Goal: Information Seeking & Learning: Learn about a topic

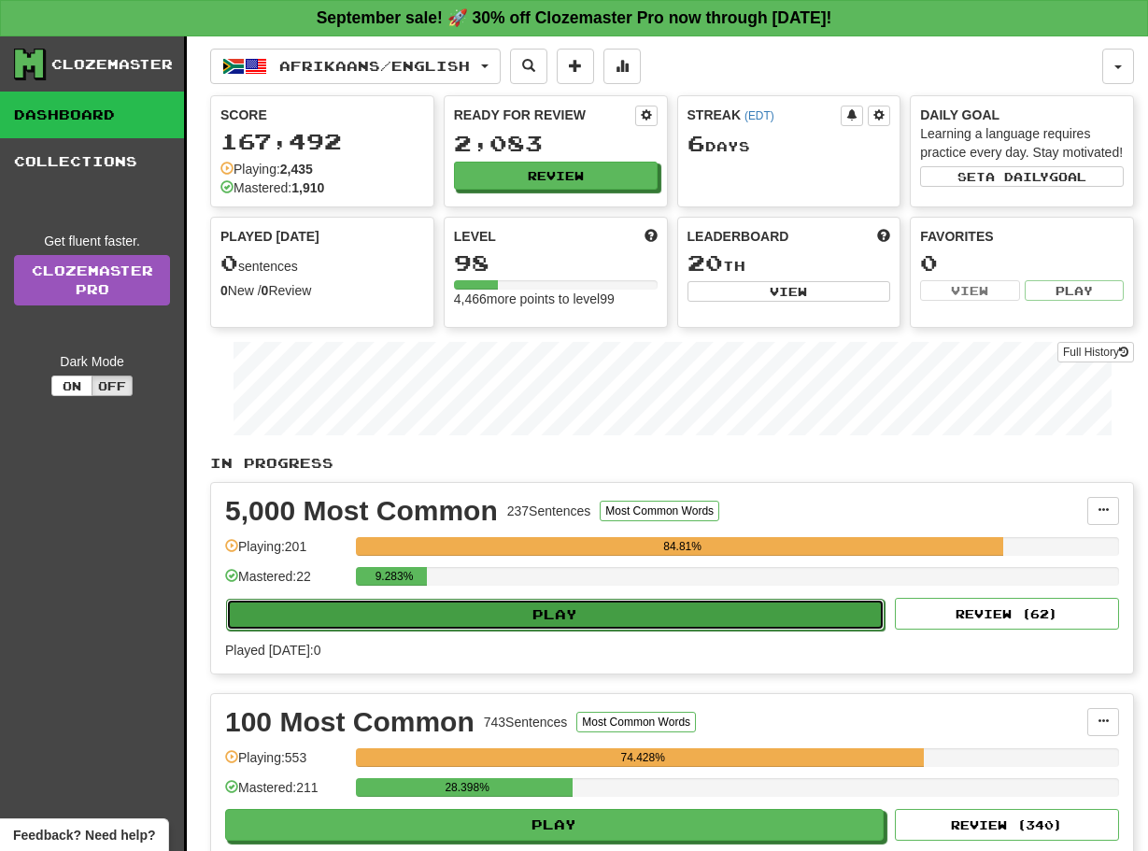
click at [629, 630] on button "Play" at bounding box center [555, 615] width 658 height 32
select select "**"
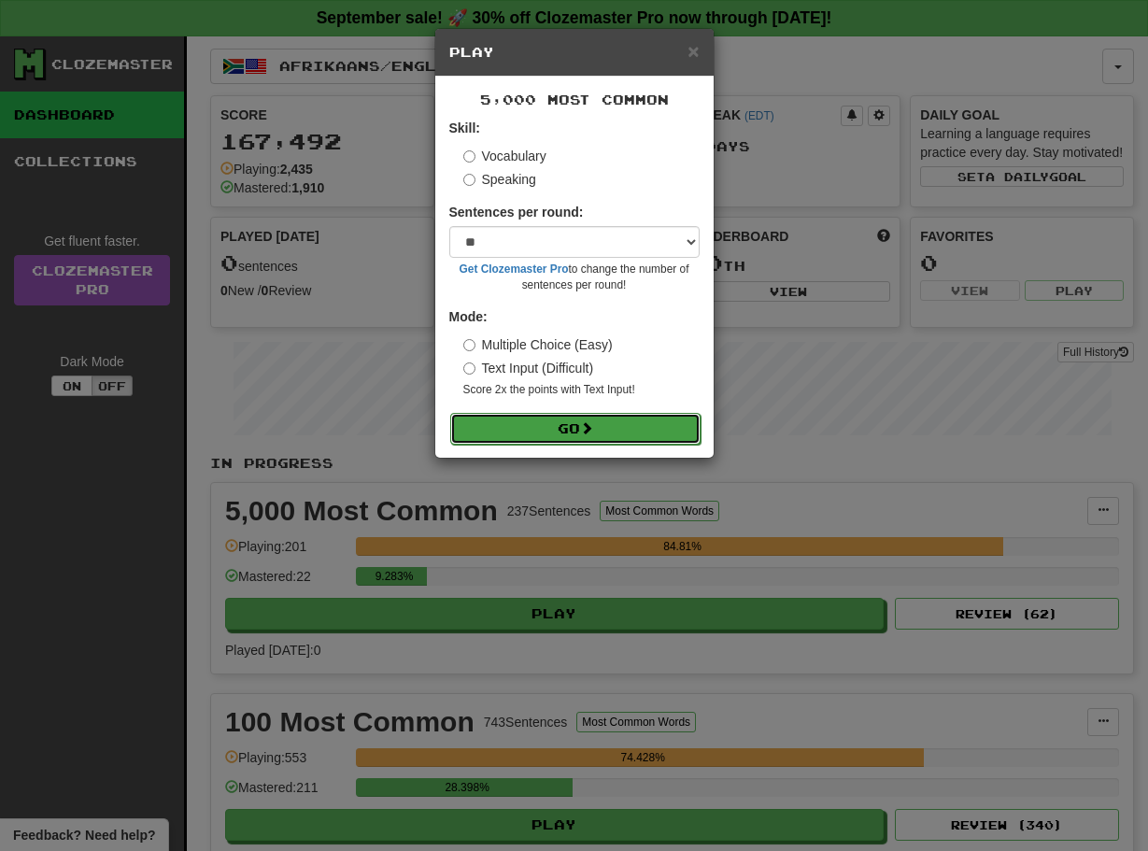
click at [525, 431] on button "Go" at bounding box center [575, 429] width 250 height 32
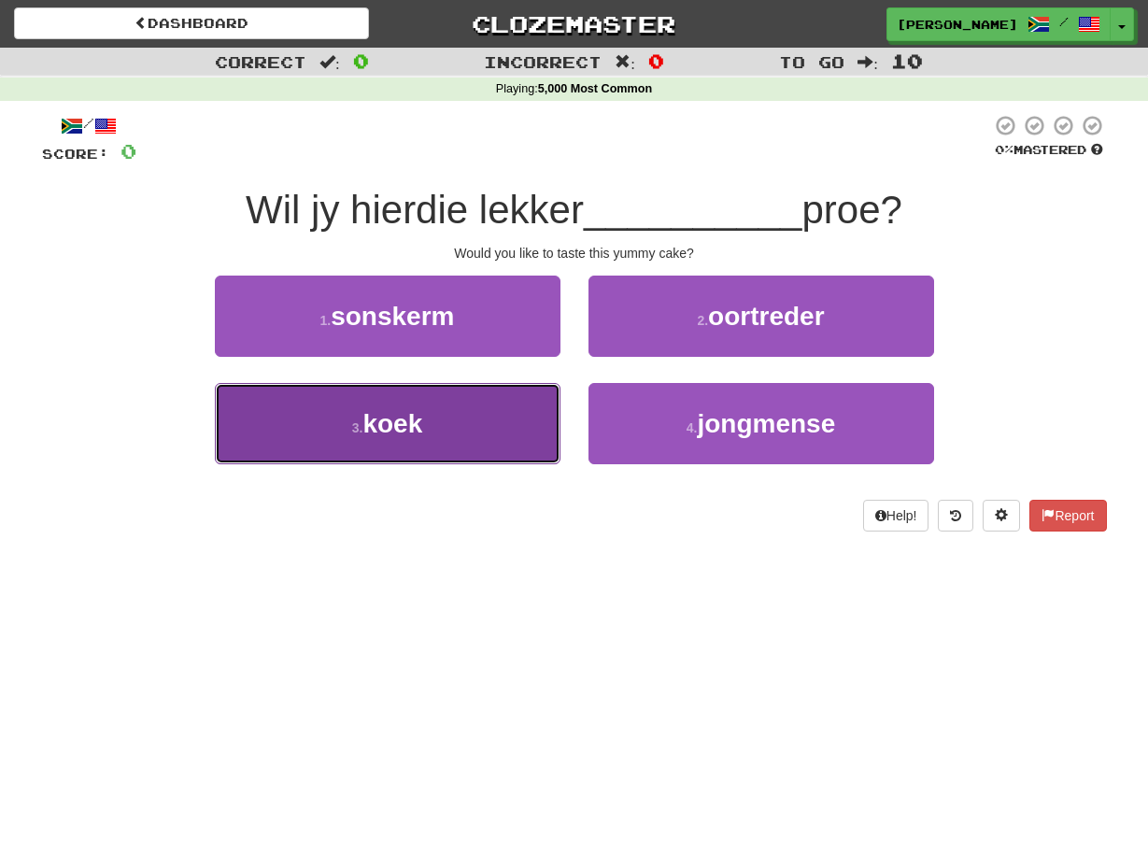
click at [373, 428] on span "koek" at bounding box center [392, 423] width 60 height 29
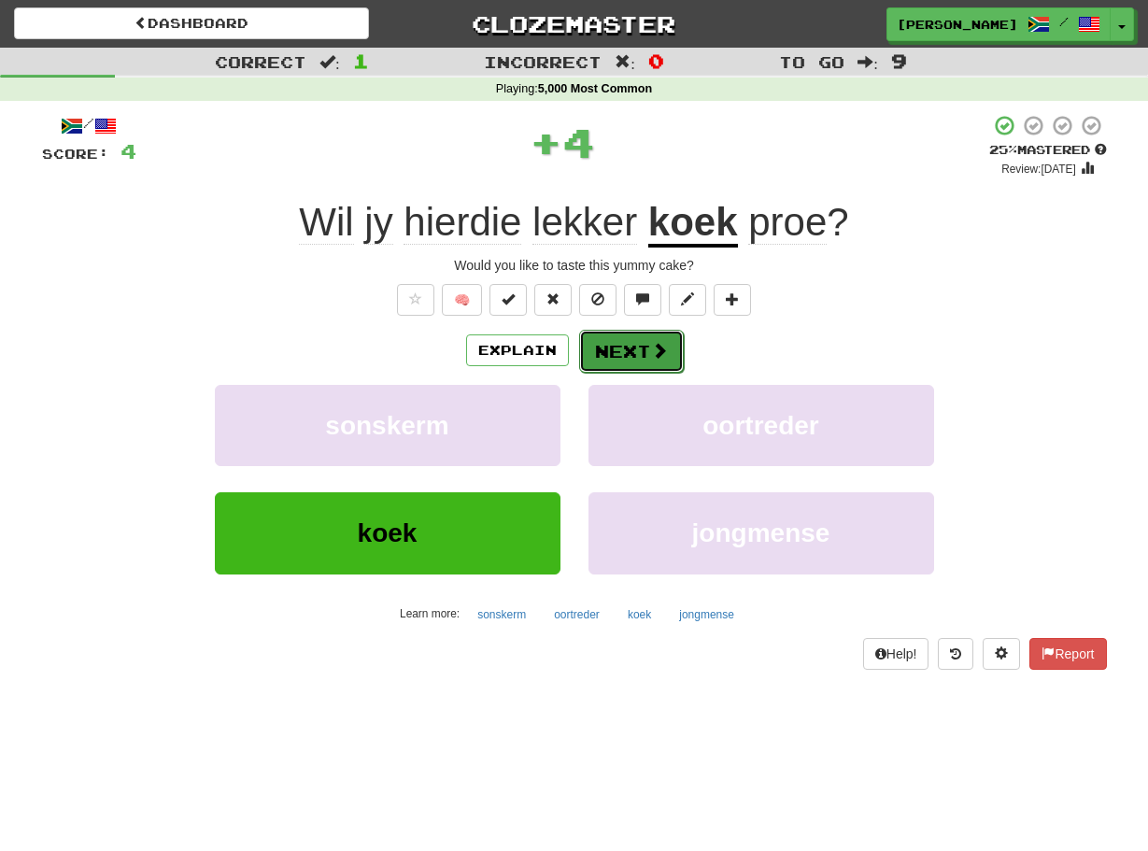
click at [595, 337] on button "Next" at bounding box center [631, 351] width 105 height 43
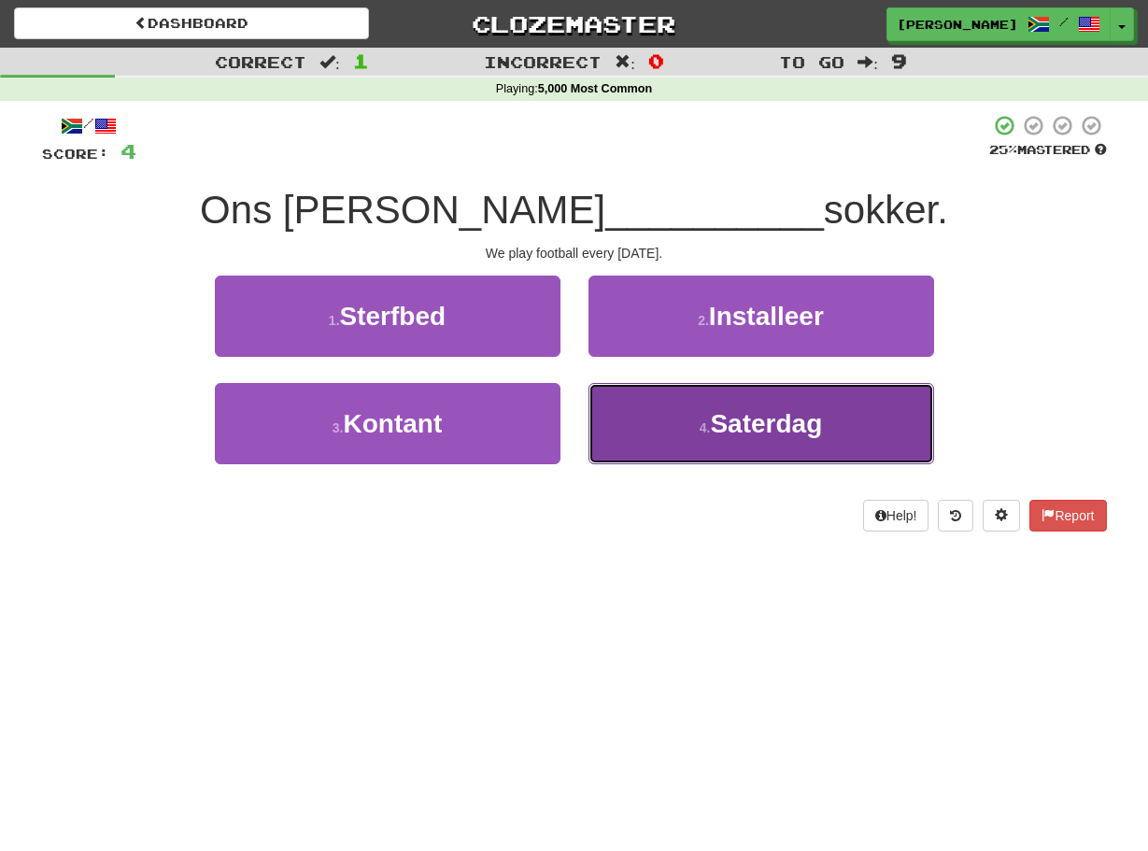
click at [606, 405] on button "4 . Saterdag" at bounding box center [760, 423] width 345 height 81
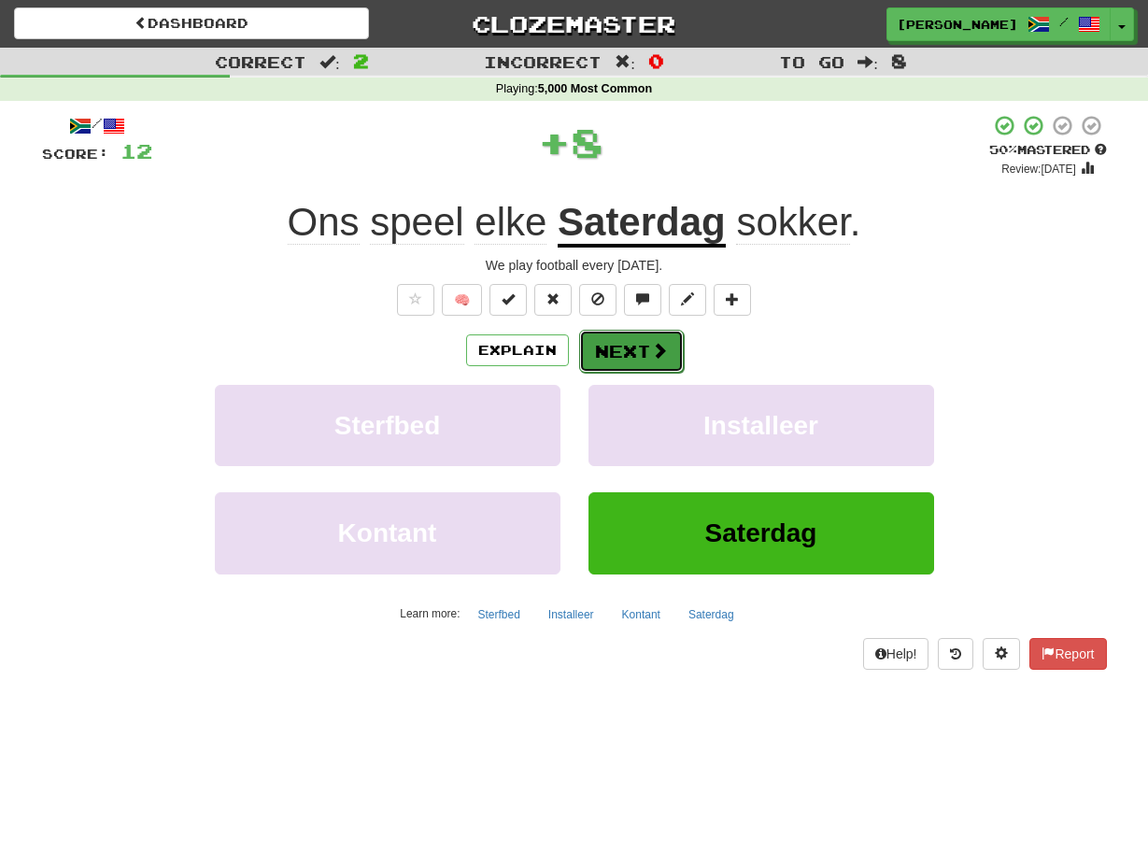
click at [599, 337] on button "Next" at bounding box center [631, 351] width 105 height 43
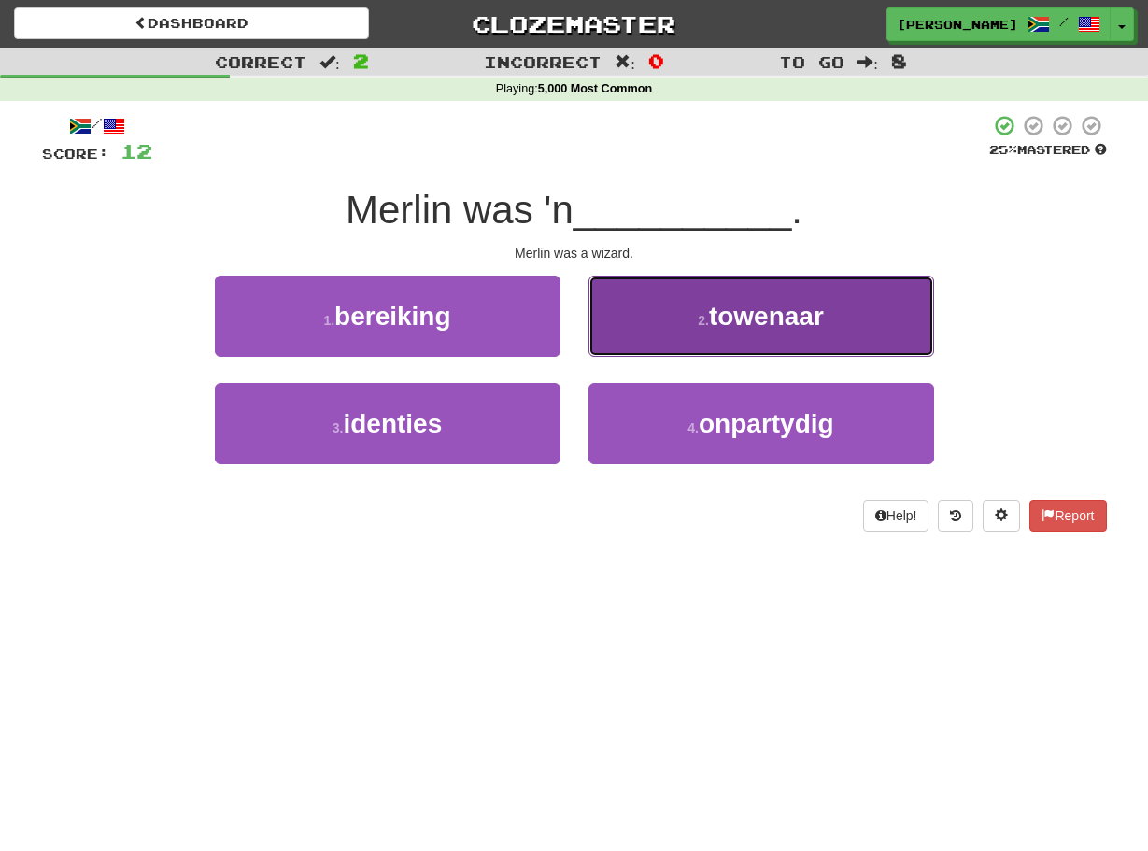
click at [607, 317] on button "2 . towenaar" at bounding box center [760, 315] width 345 height 81
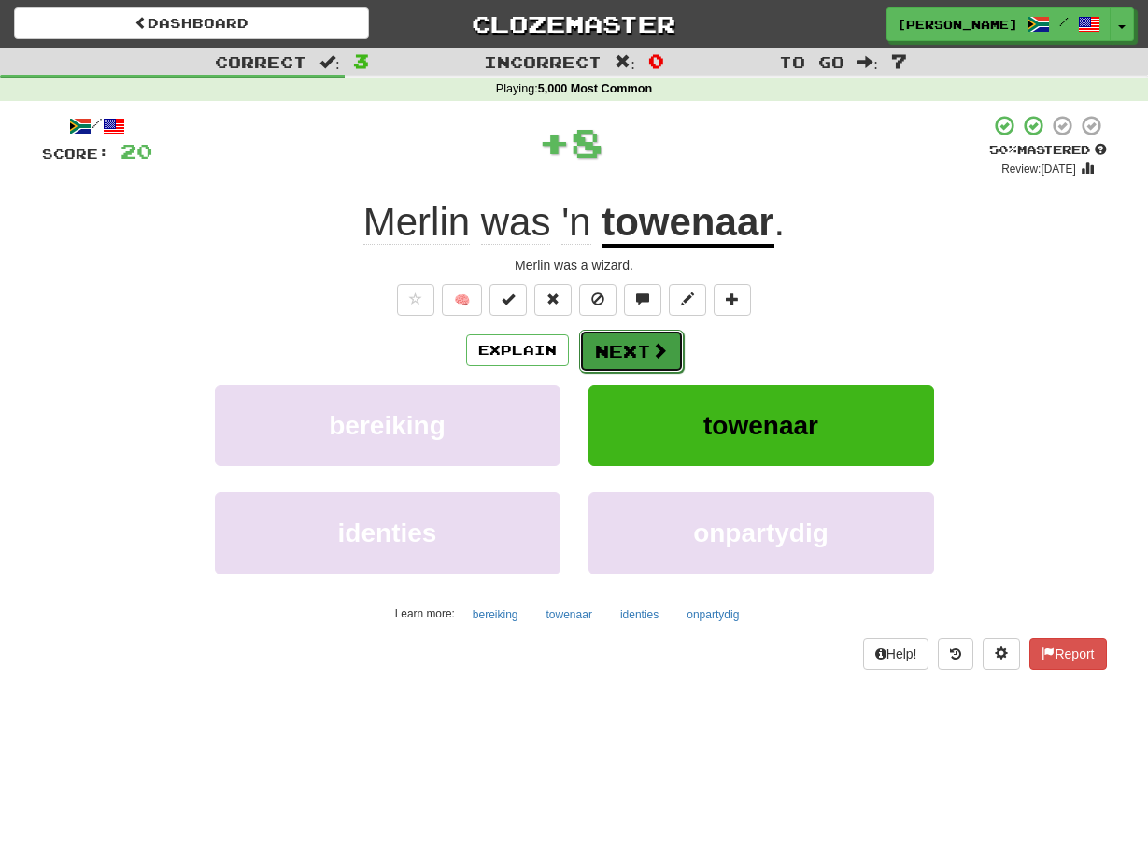
click at [585, 351] on button "Next" at bounding box center [631, 351] width 105 height 43
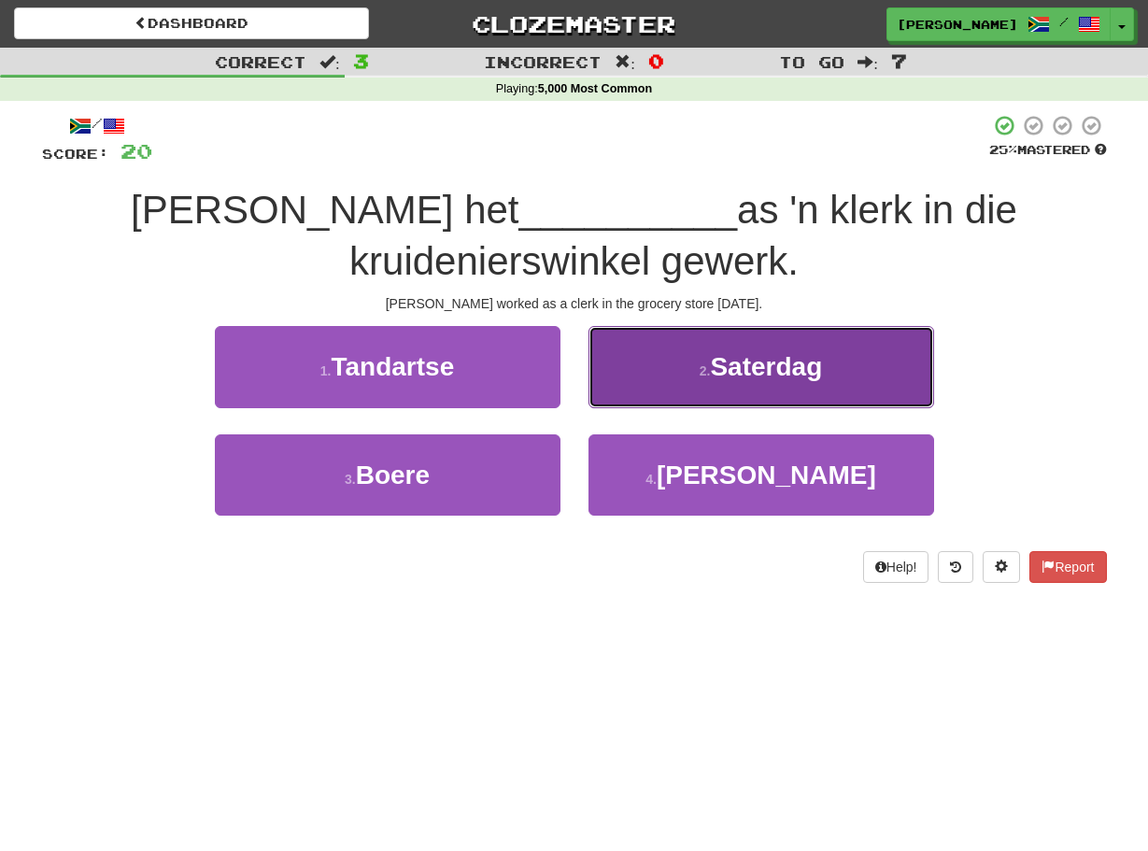
click at [637, 372] on button "2 . Saterdag" at bounding box center [760, 366] width 345 height 81
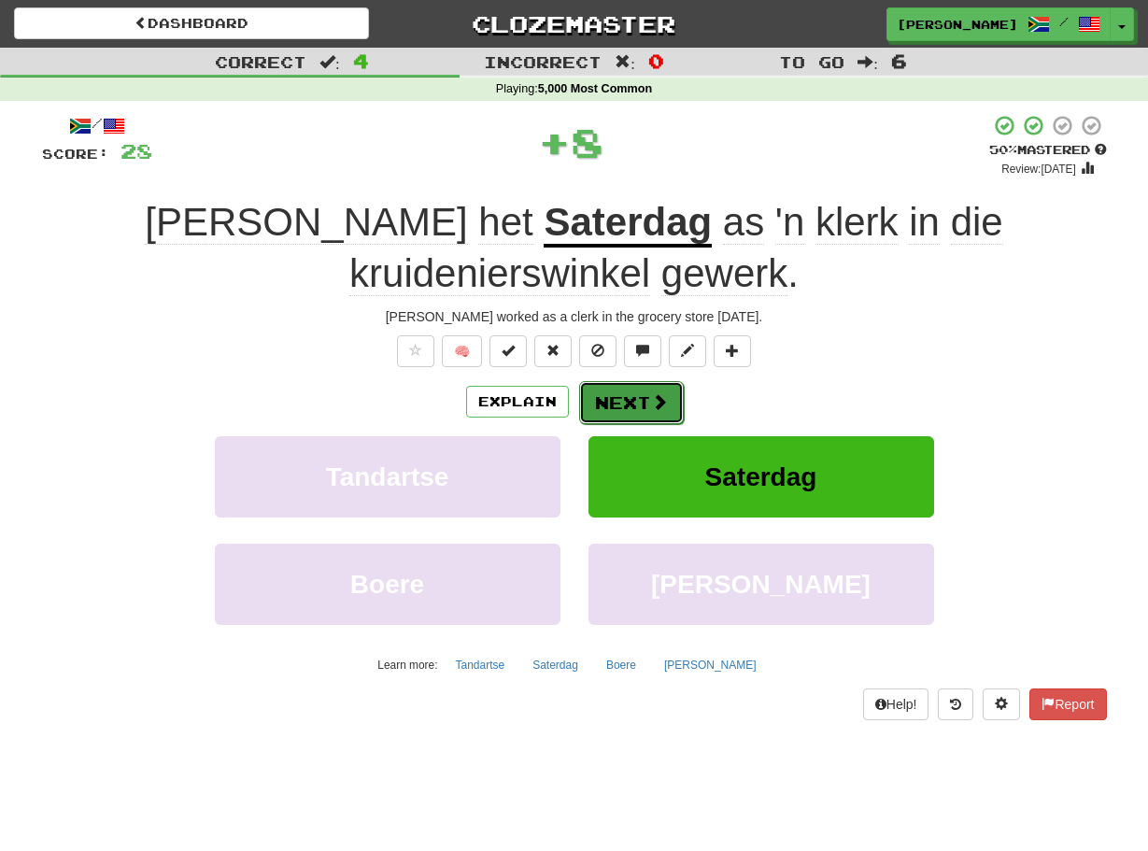
click at [612, 381] on button "Next" at bounding box center [631, 402] width 105 height 43
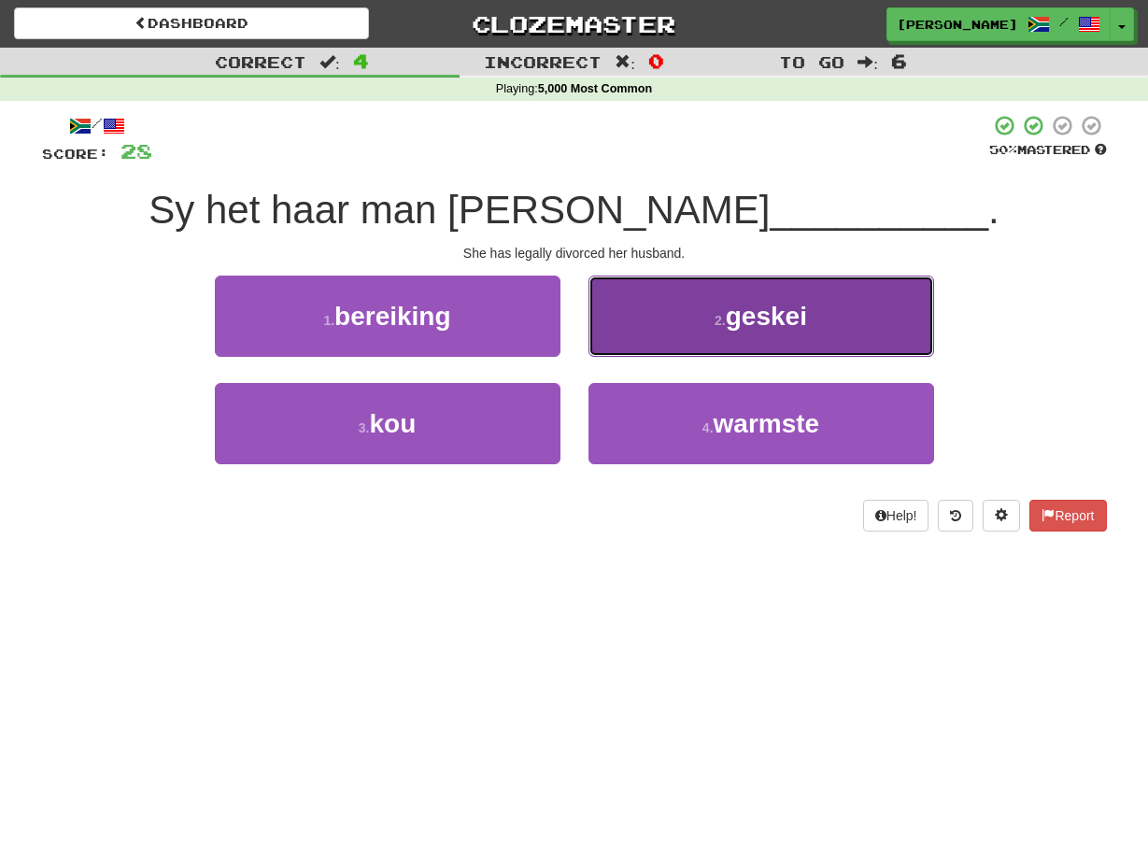
click at [613, 316] on button "2 . geskei" at bounding box center [760, 315] width 345 height 81
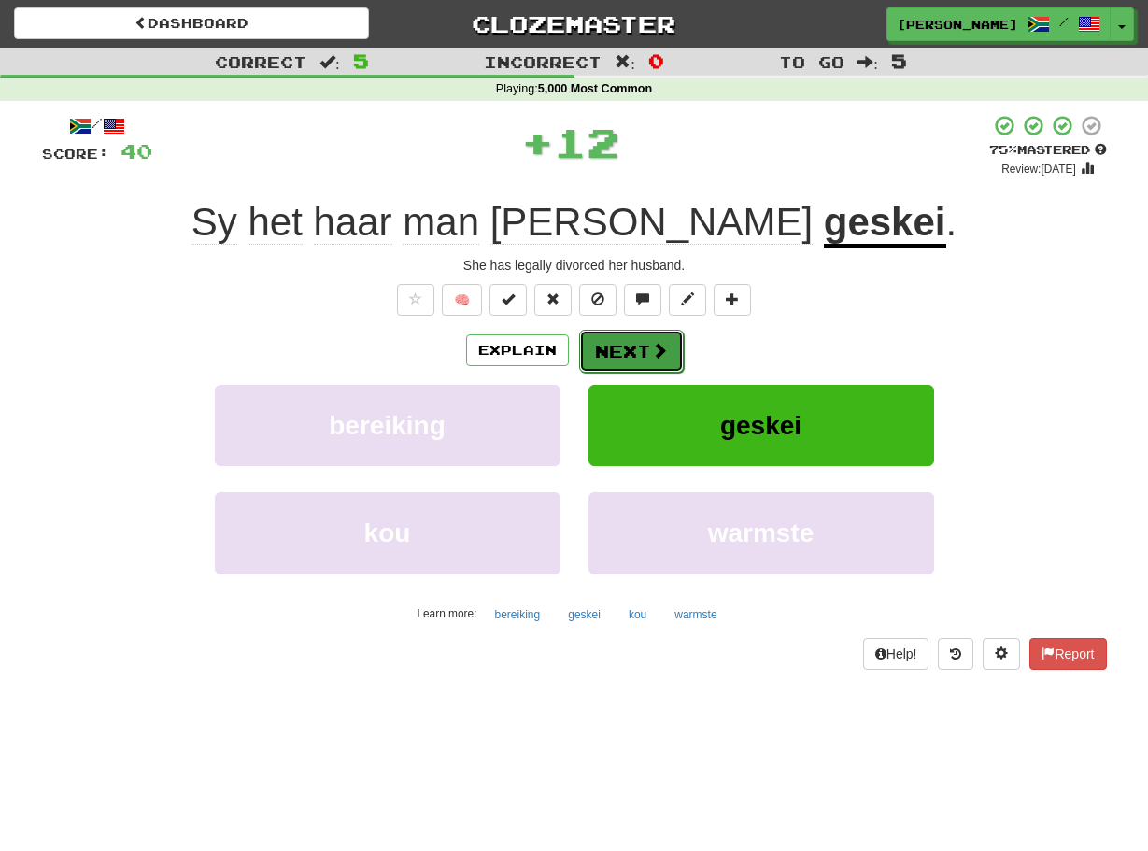
click at [581, 361] on button "Next" at bounding box center [631, 351] width 105 height 43
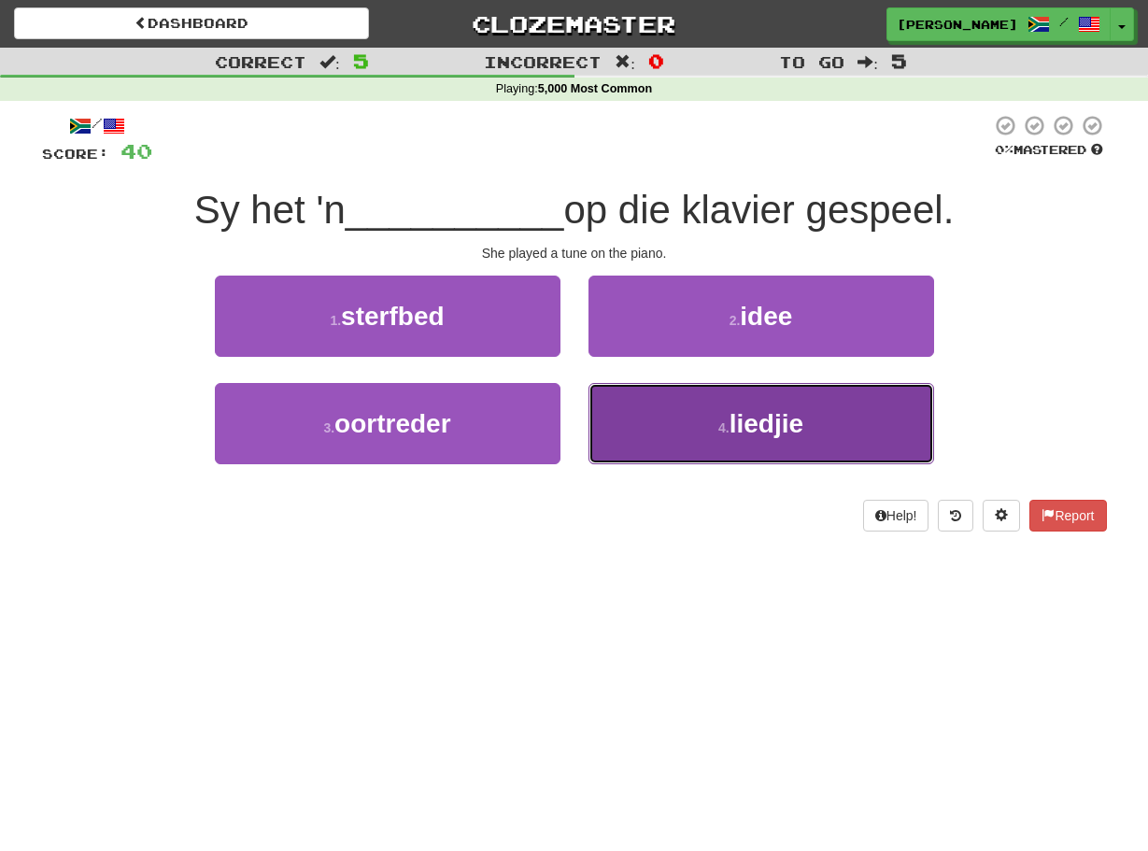
click at [596, 397] on button "4 . liedjie" at bounding box center [760, 423] width 345 height 81
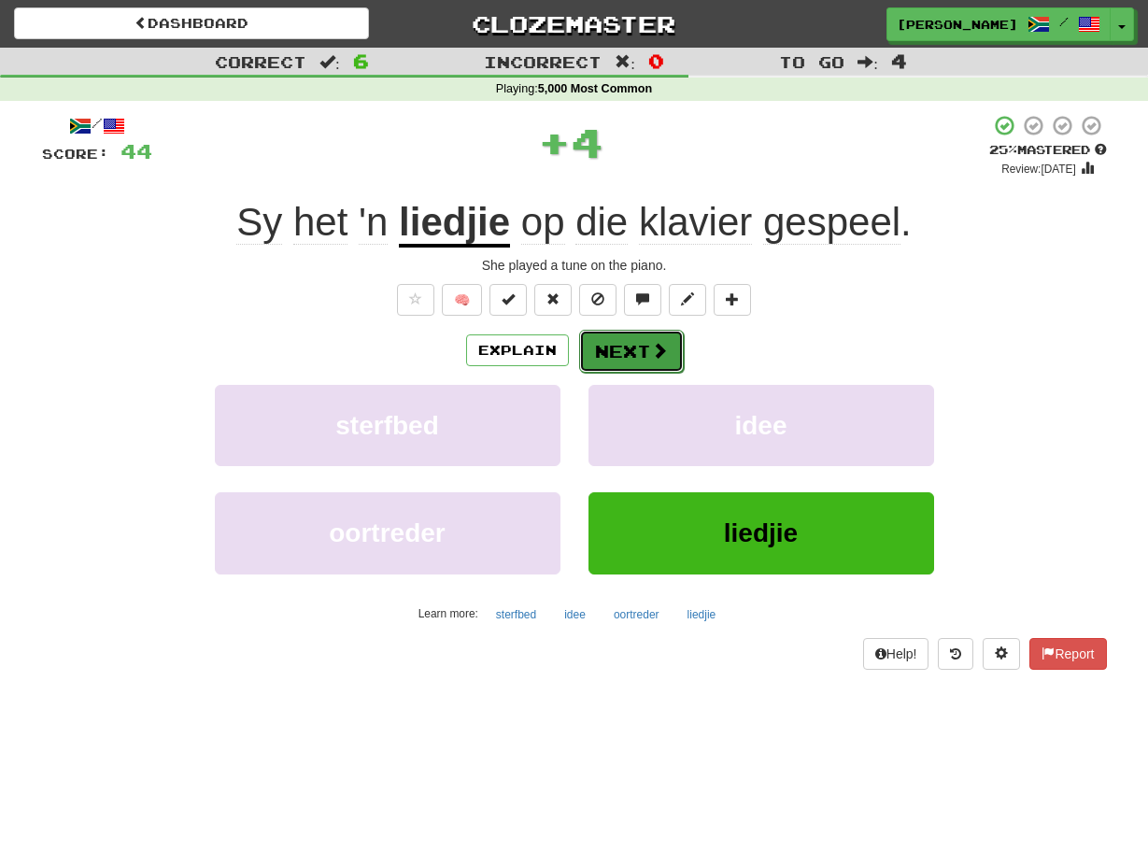
click at [591, 344] on button "Next" at bounding box center [631, 351] width 105 height 43
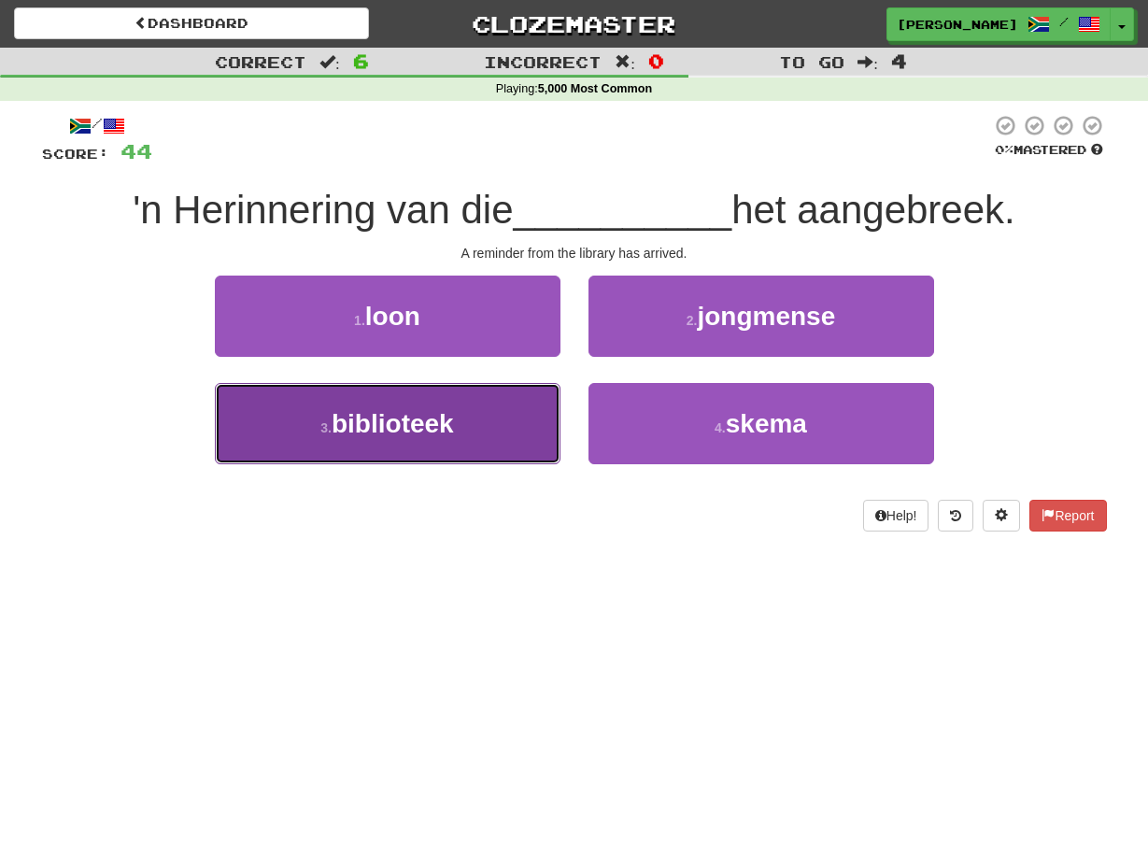
click at [529, 407] on button "3 . biblioteek" at bounding box center [387, 423] width 345 height 81
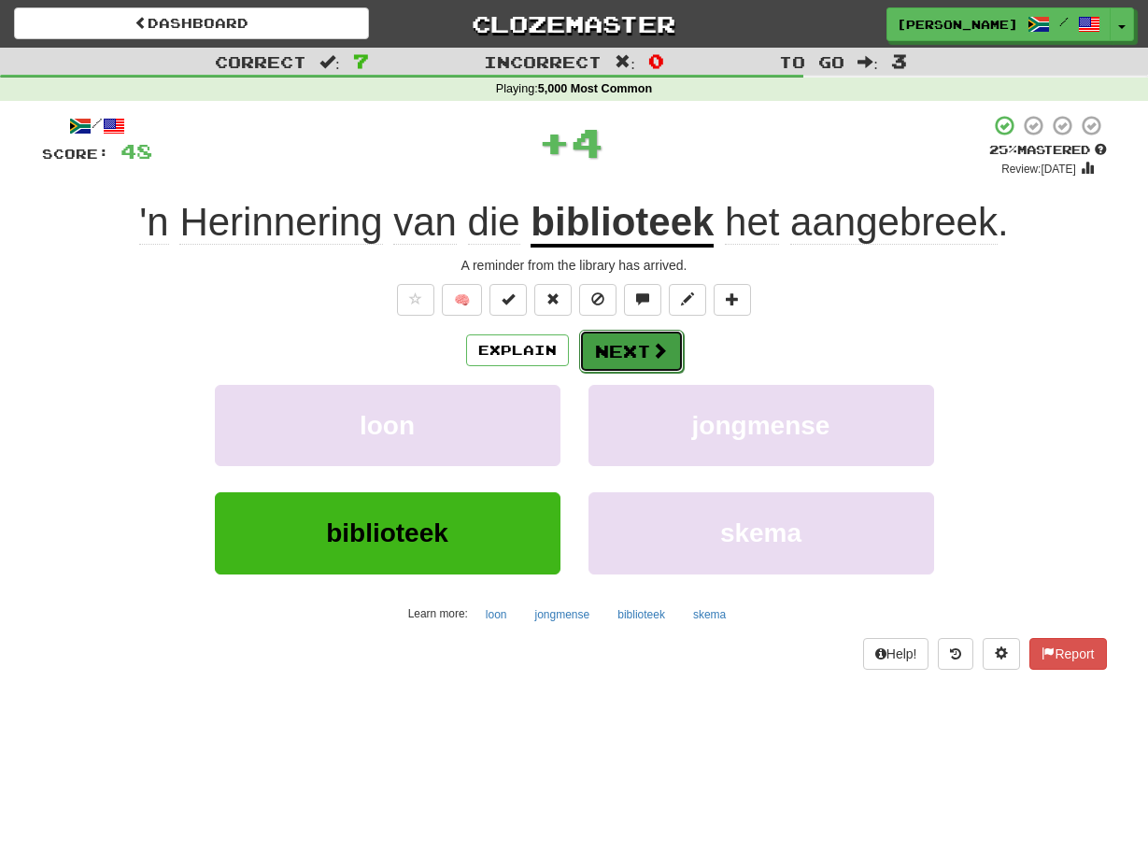
click at [585, 357] on button "Next" at bounding box center [631, 351] width 105 height 43
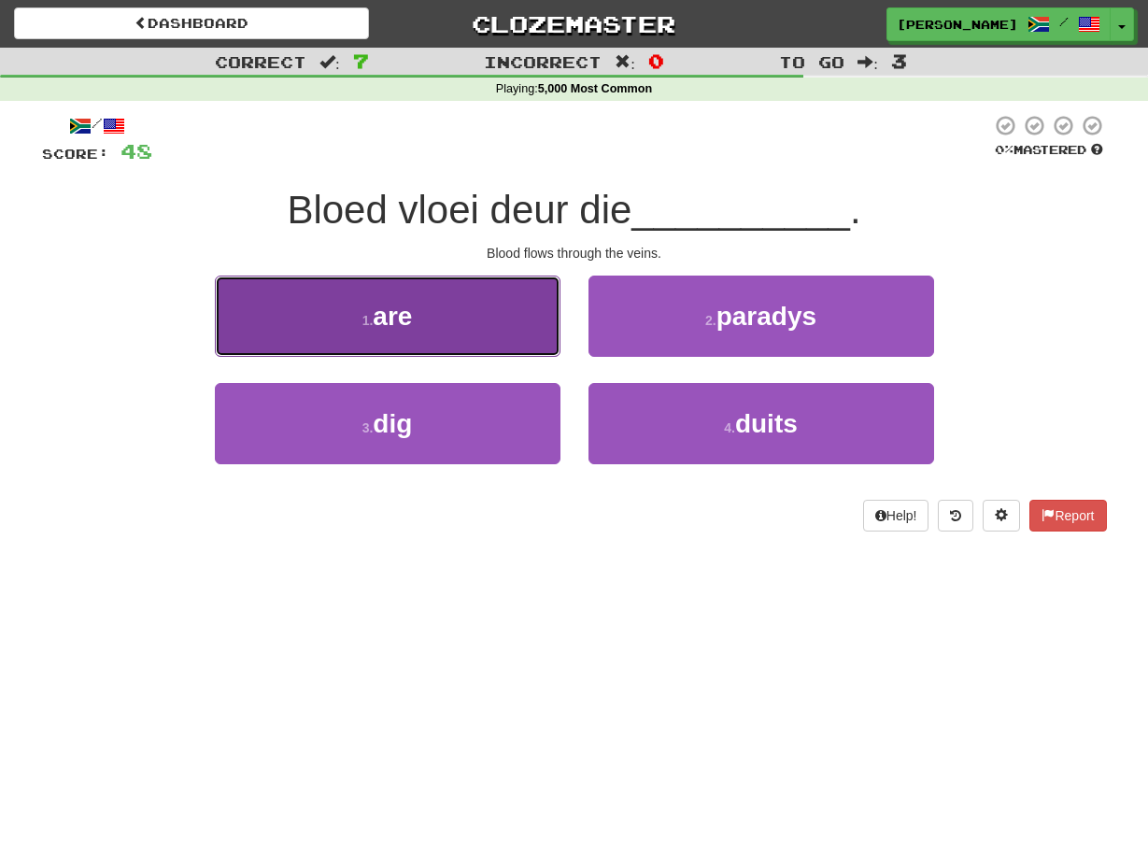
click at [507, 301] on button "1 . are" at bounding box center [387, 315] width 345 height 81
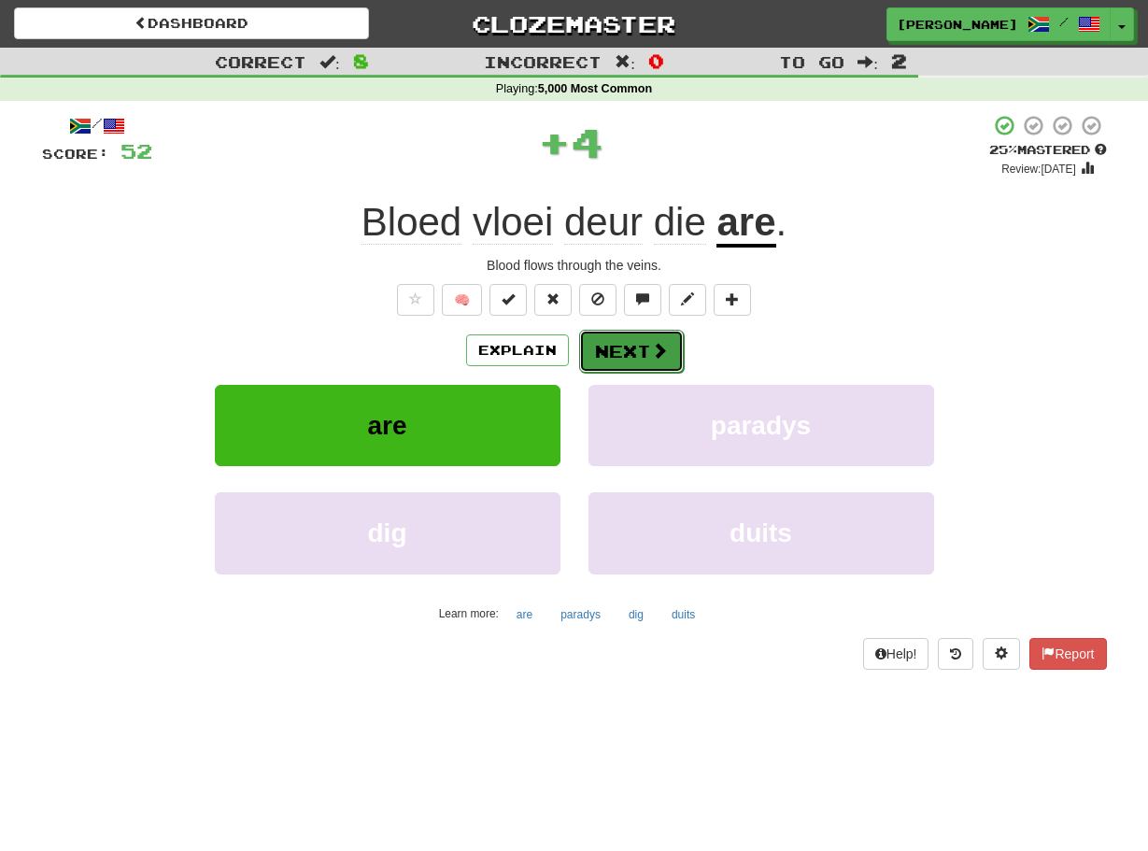
click at [594, 355] on button "Next" at bounding box center [631, 351] width 105 height 43
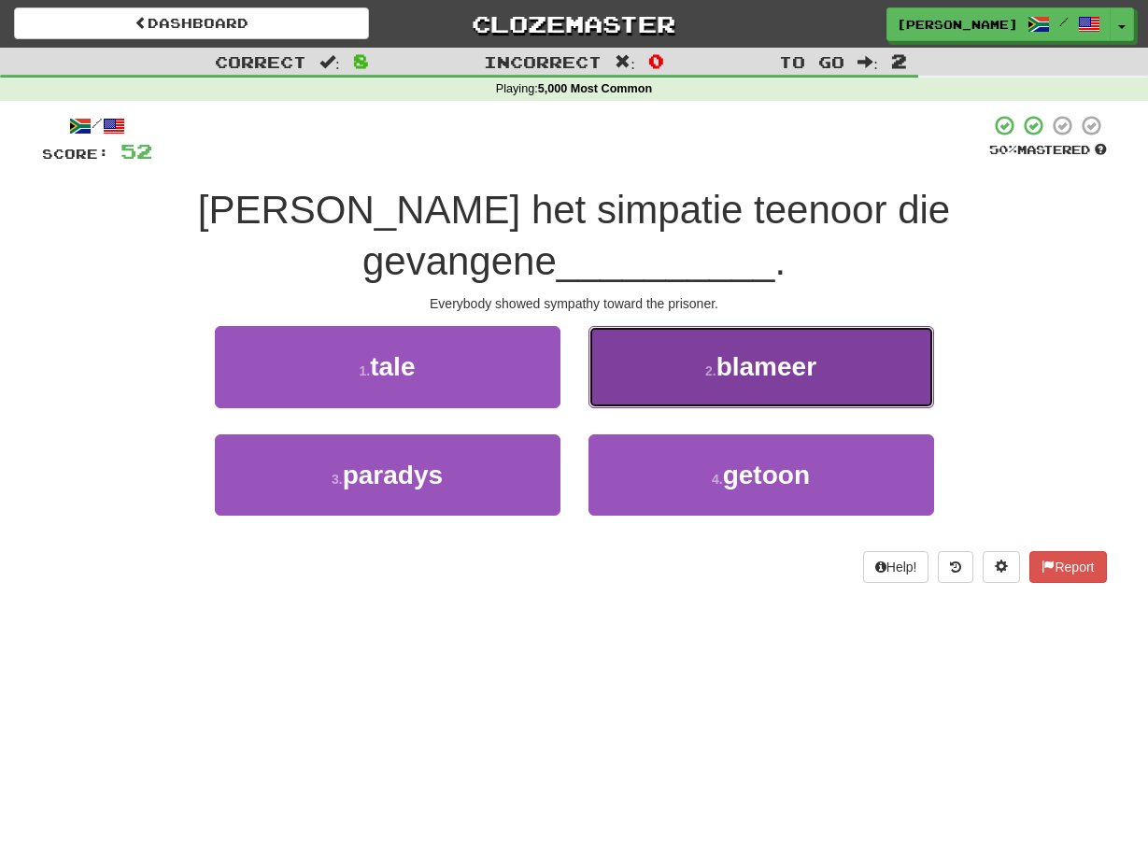
click at [601, 340] on button "2 . blameer" at bounding box center [760, 366] width 345 height 81
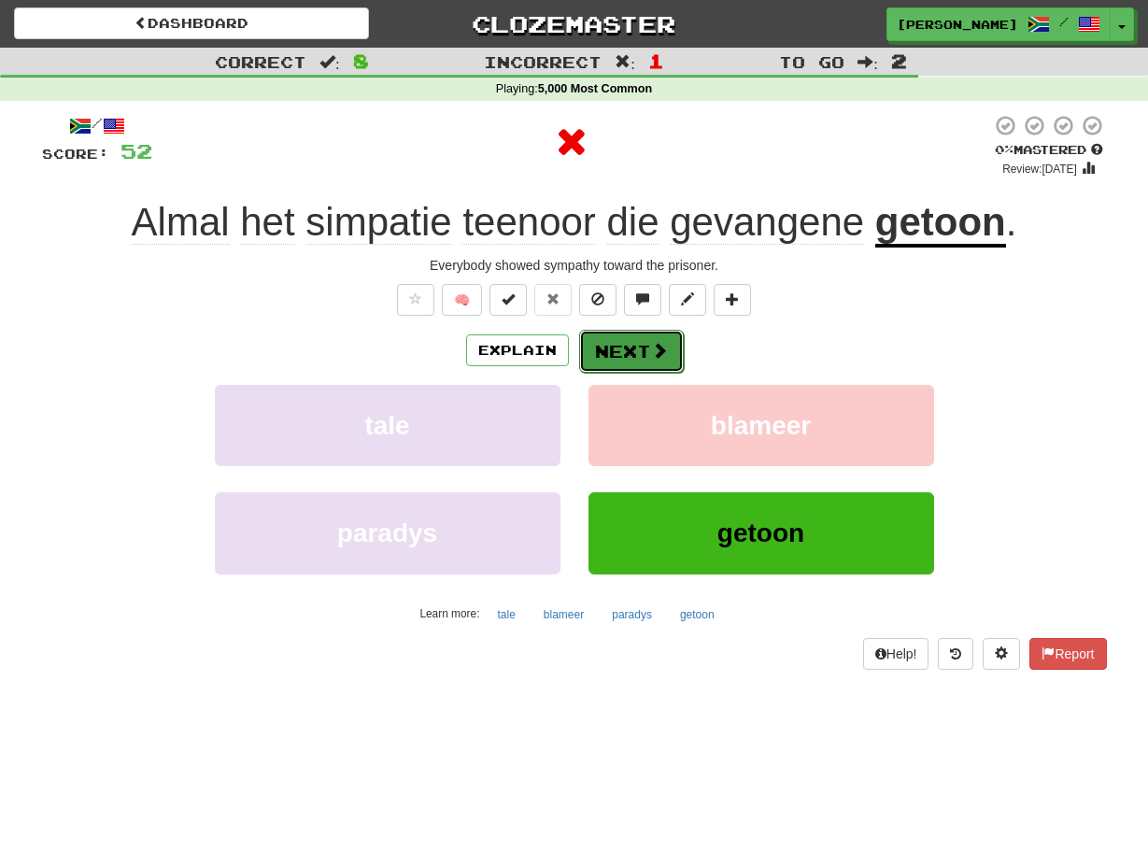
click at [598, 346] on button "Next" at bounding box center [631, 351] width 105 height 43
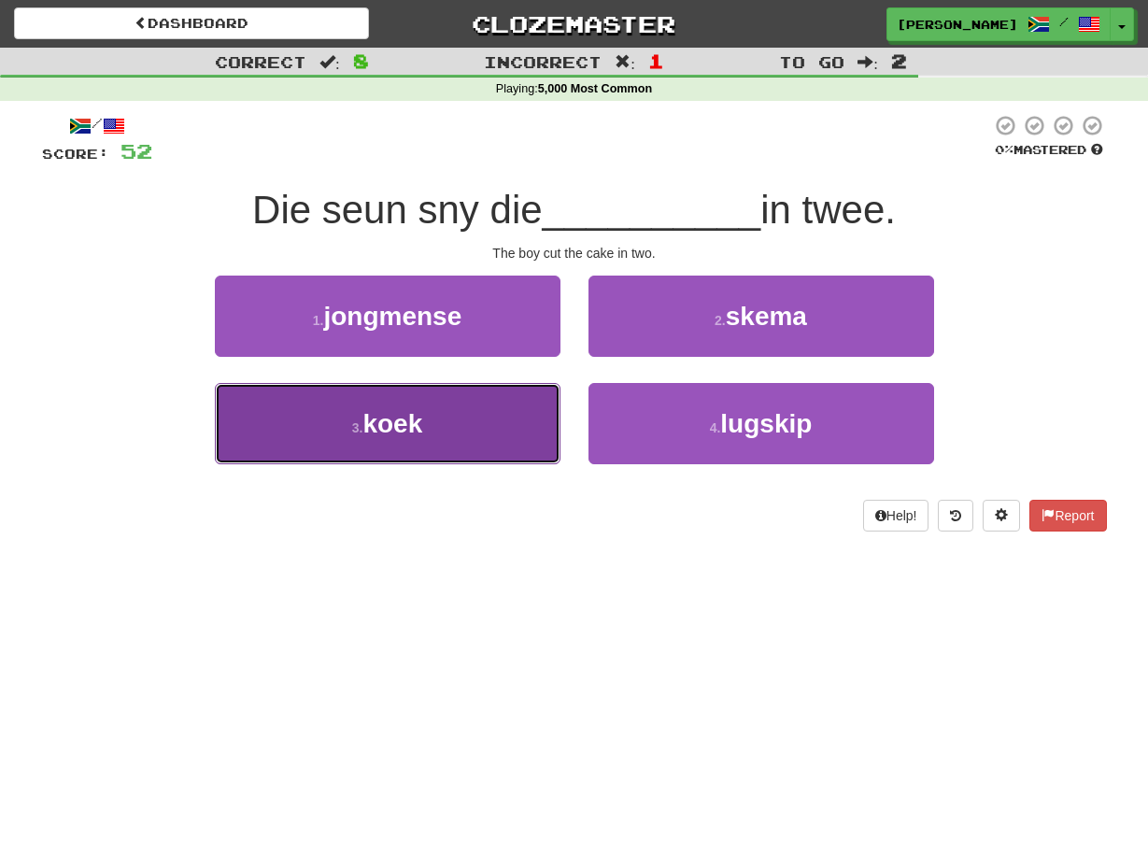
click at [538, 413] on button "3 . koek" at bounding box center [387, 423] width 345 height 81
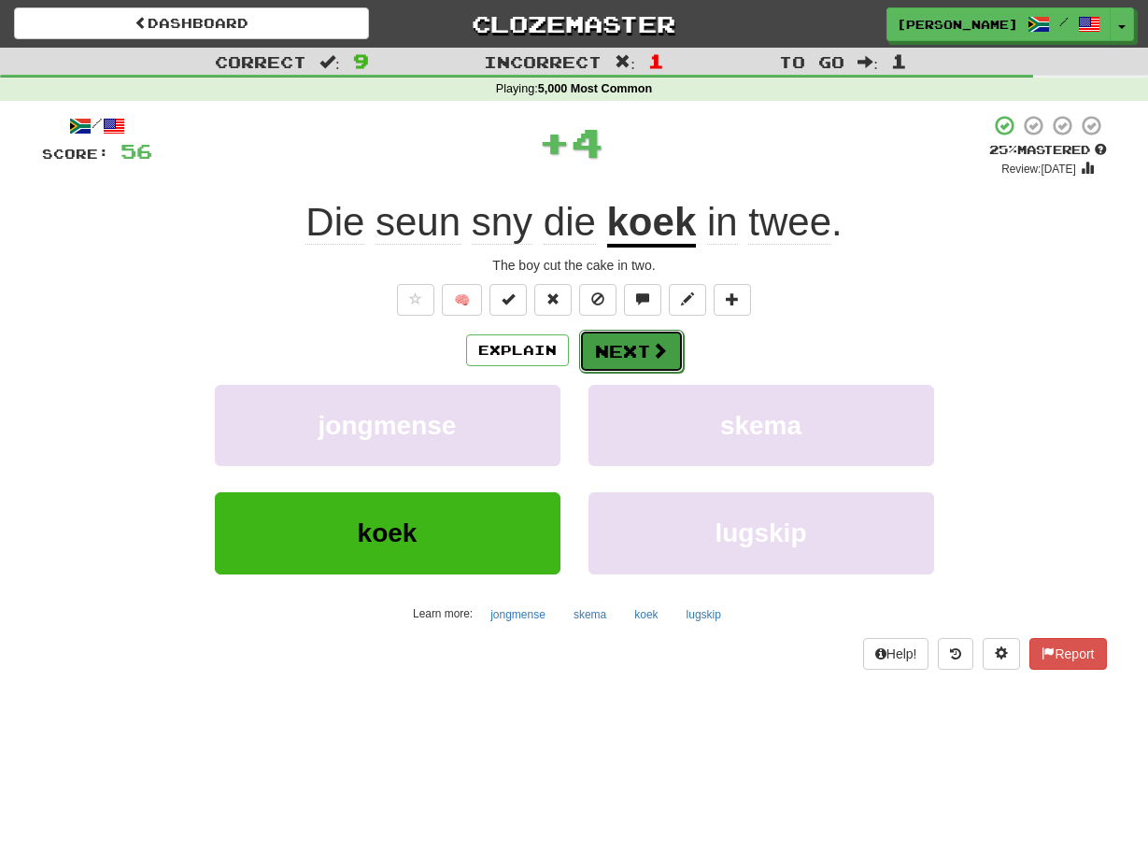
click at [585, 359] on button "Next" at bounding box center [631, 351] width 105 height 43
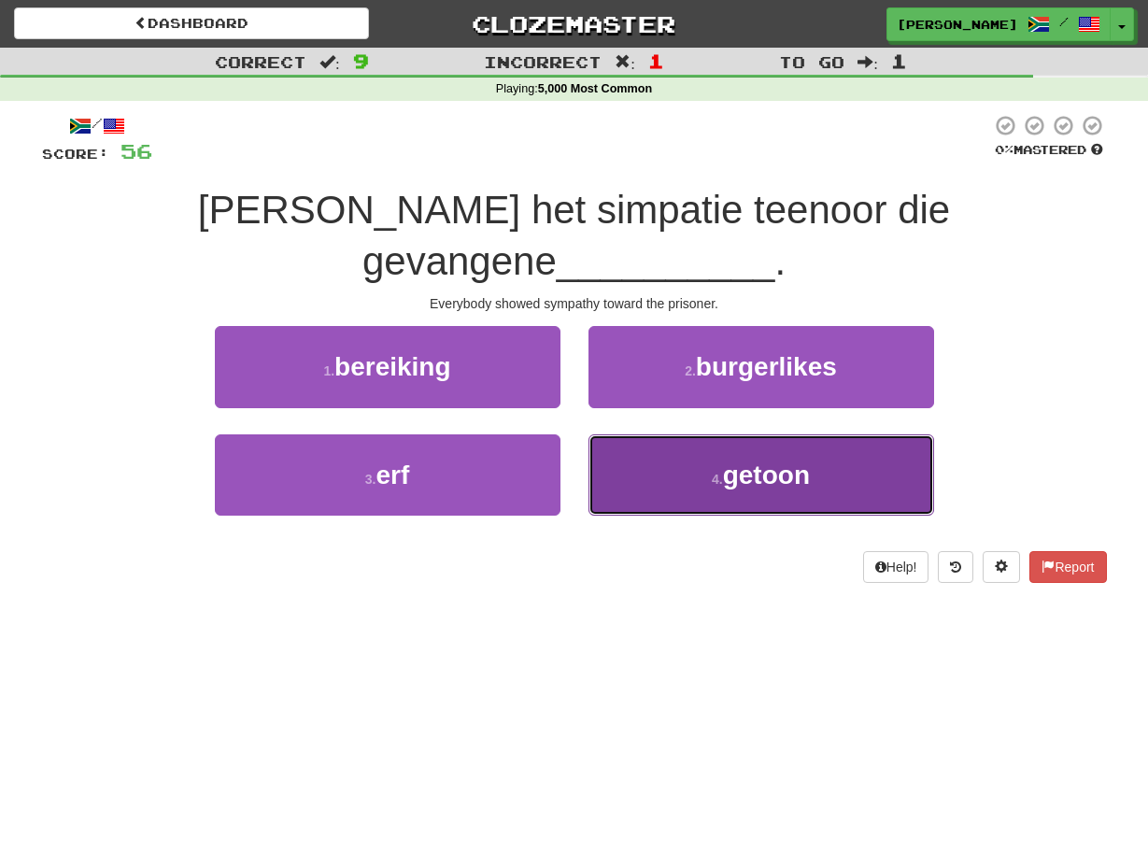
click at [601, 434] on button "4 . getoon" at bounding box center [760, 474] width 345 height 81
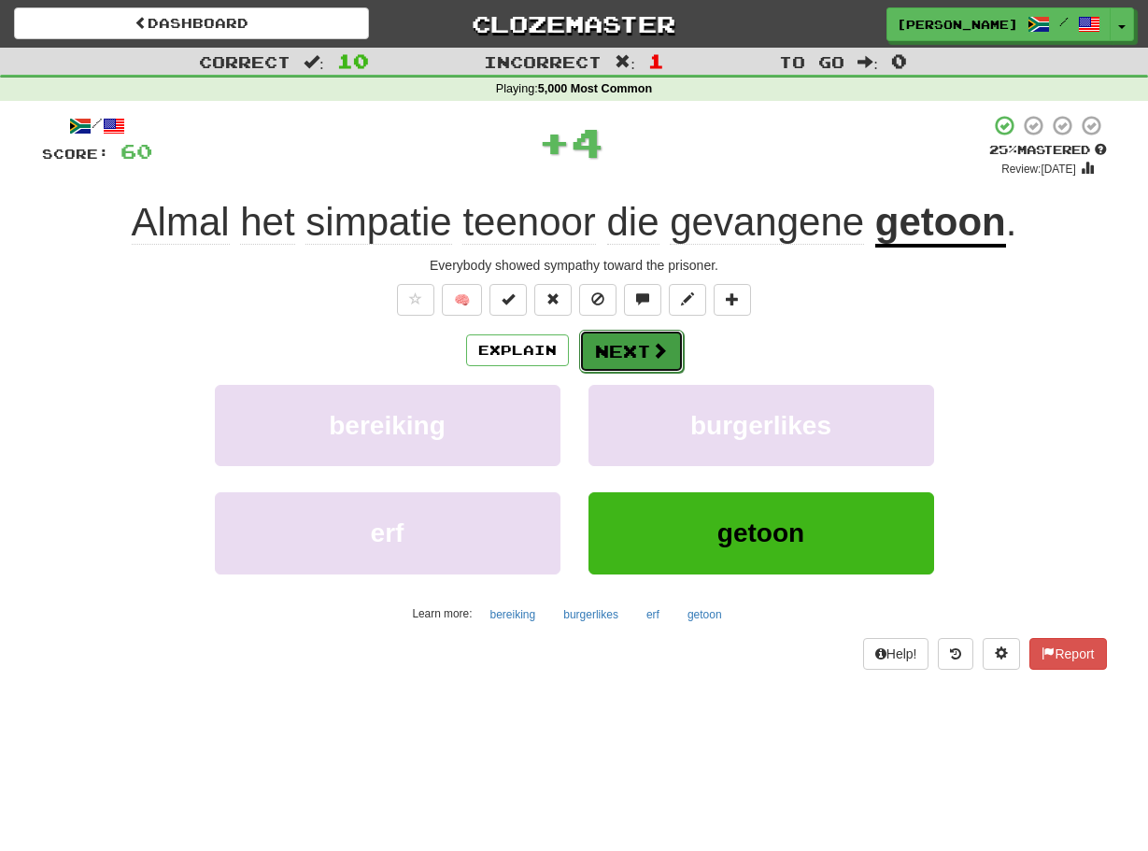
click at [585, 349] on button "Next" at bounding box center [631, 351] width 105 height 43
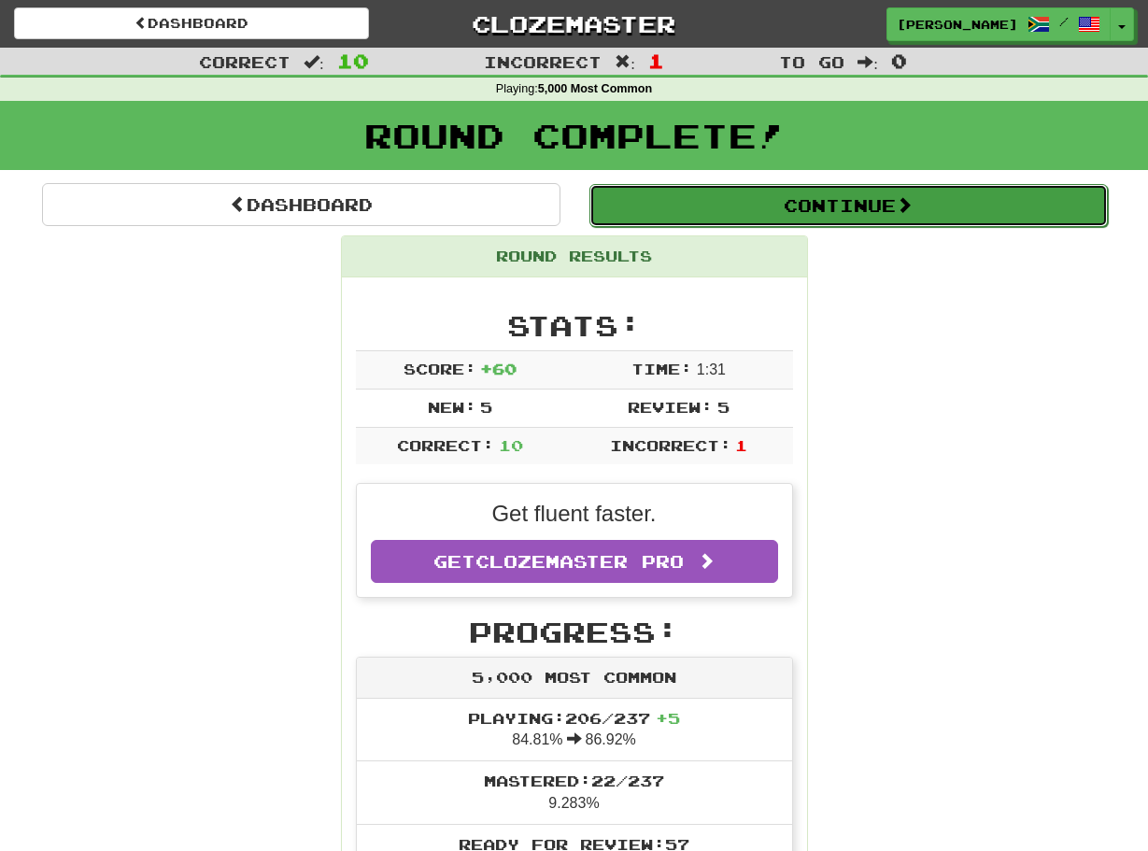
click at [686, 215] on button "Continue" at bounding box center [848, 205] width 518 height 43
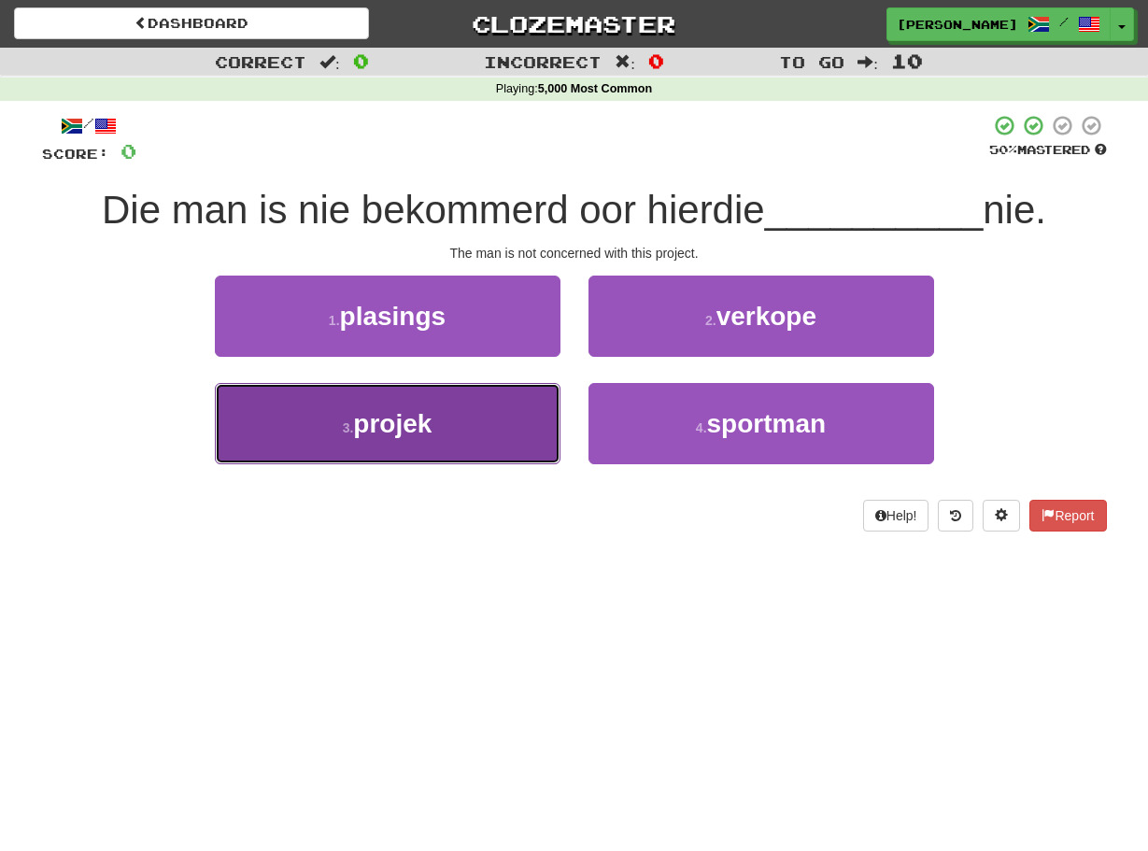
click at [531, 405] on button "3 . projek" at bounding box center [387, 423] width 345 height 81
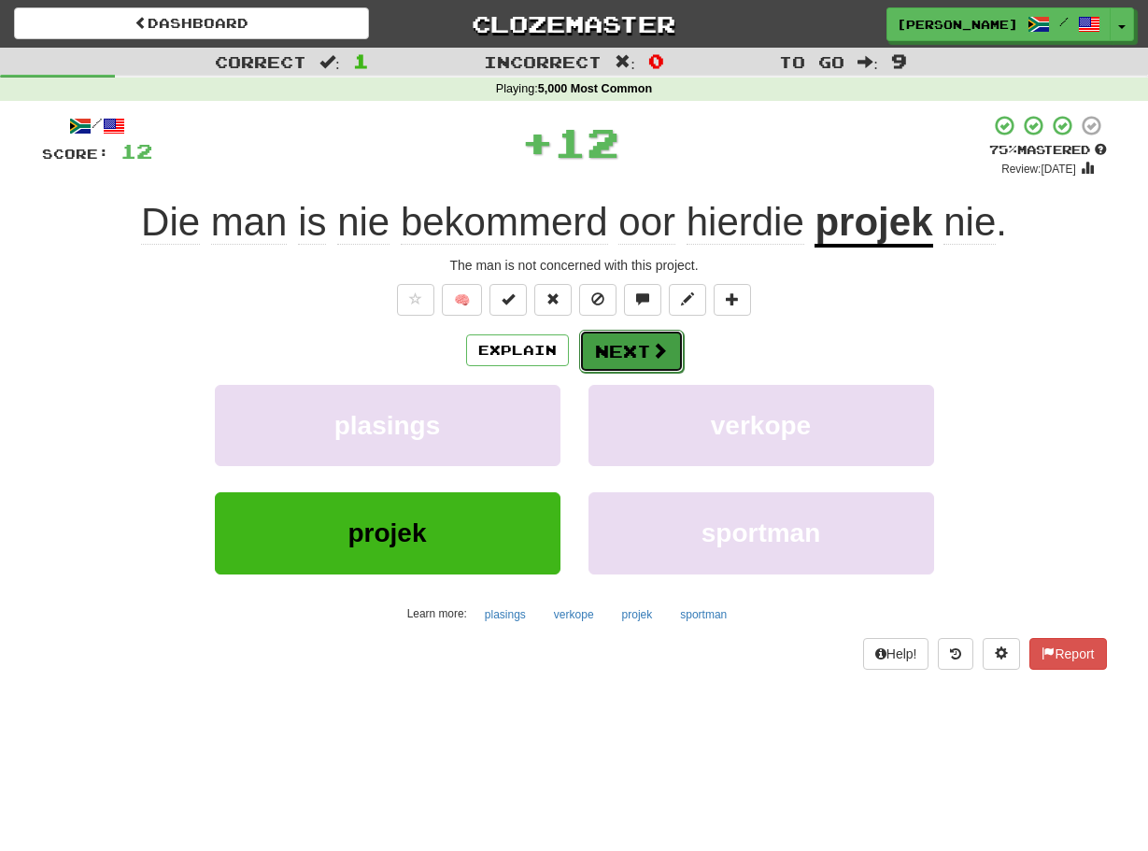
click at [599, 342] on button "Next" at bounding box center [631, 351] width 105 height 43
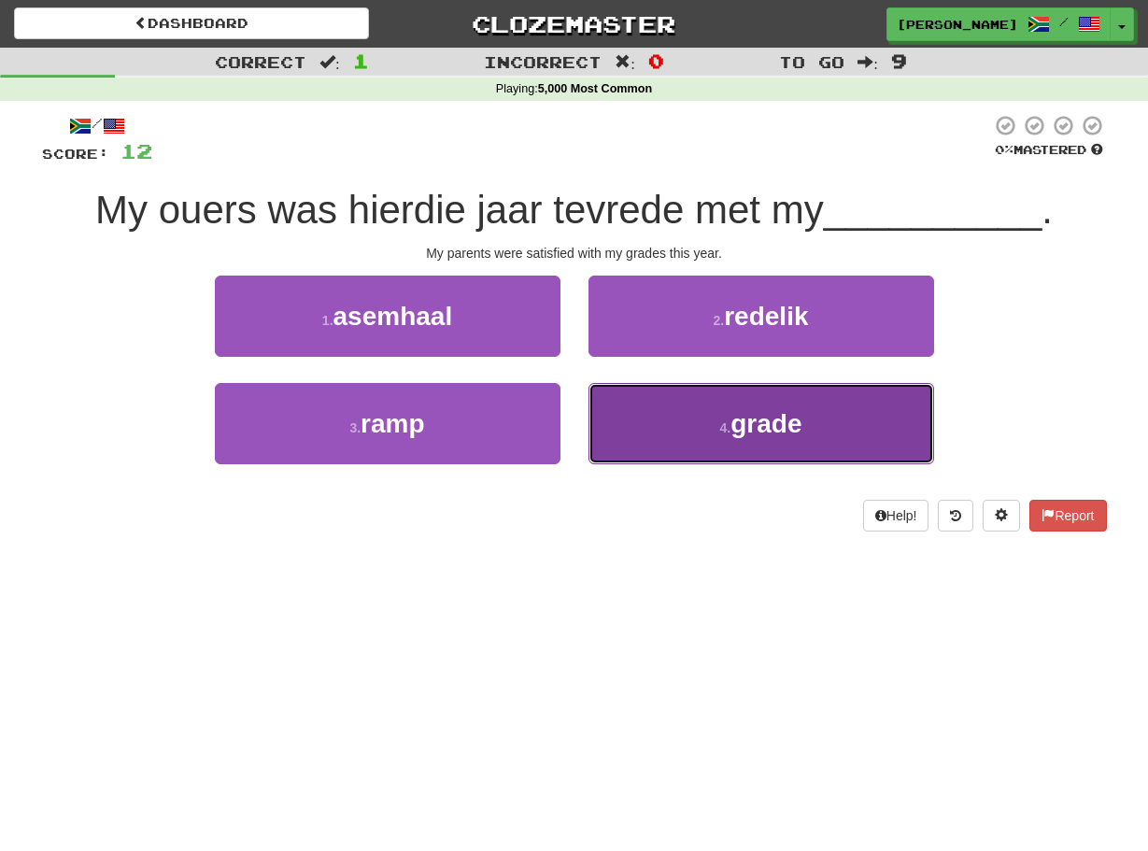
click at [600, 400] on button "4 . grade" at bounding box center [760, 423] width 345 height 81
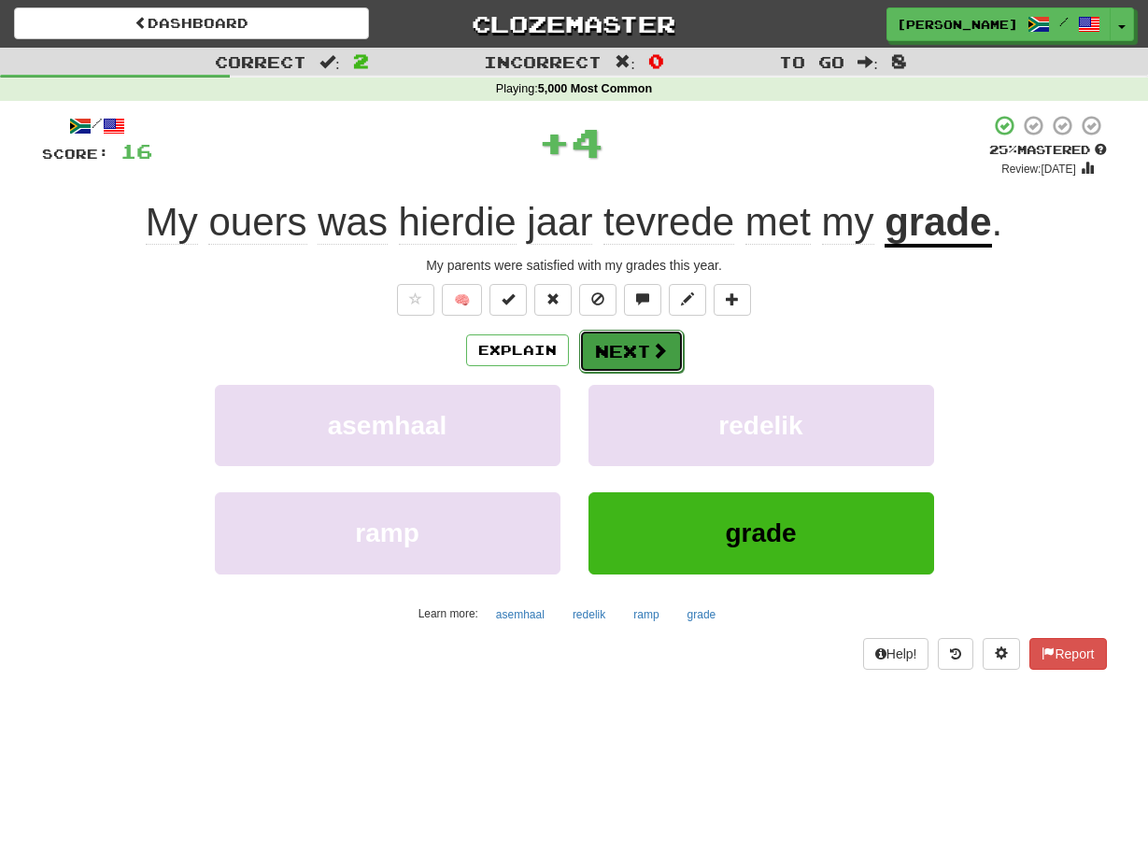
click at [588, 355] on button "Next" at bounding box center [631, 351] width 105 height 43
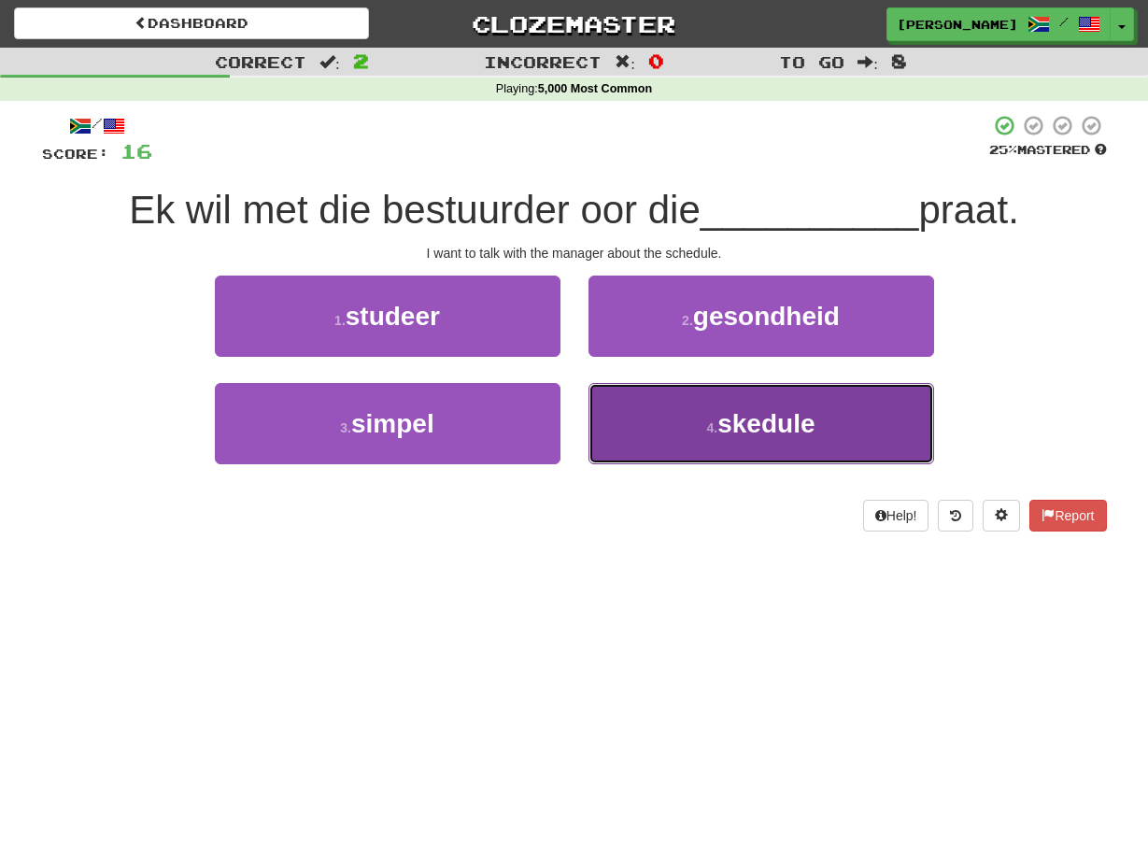
click at [599, 409] on button "4 . skedule" at bounding box center [760, 423] width 345 height 81
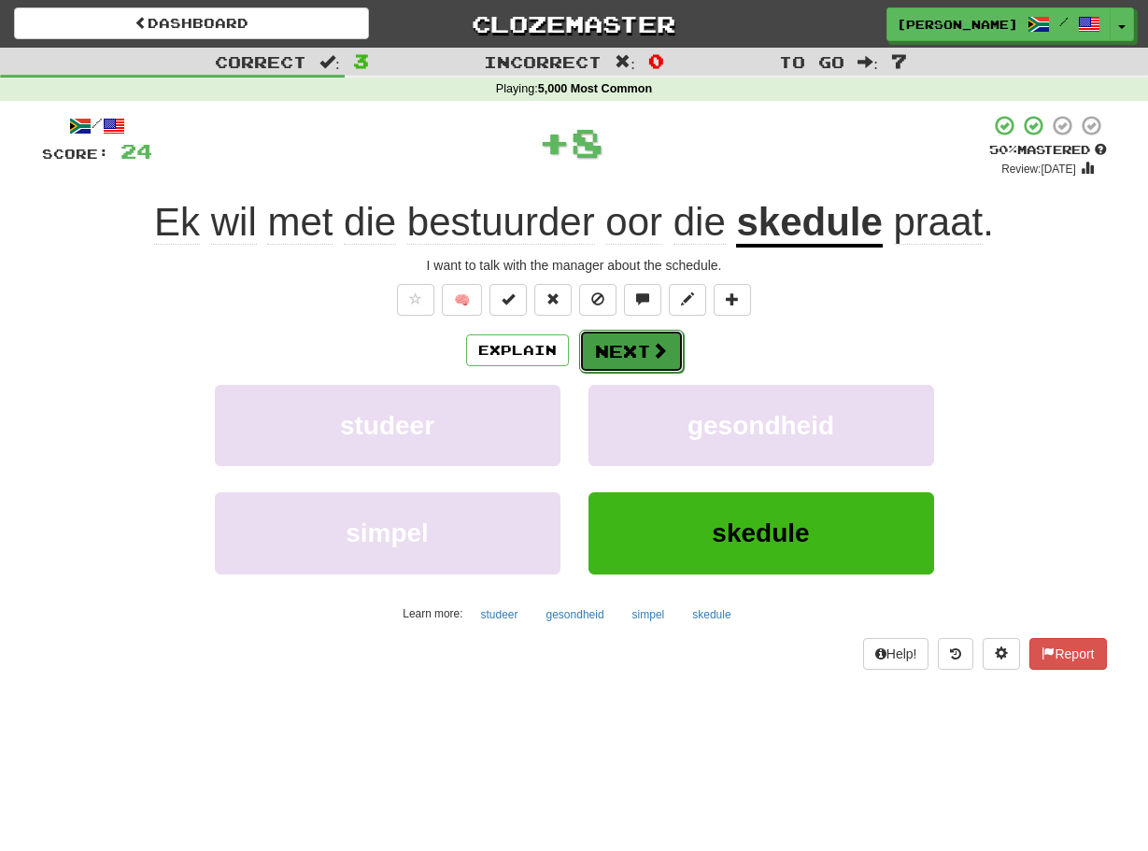
click at [581, 356] on button "Next" at bounding box center [631, 351] width 105 height 43
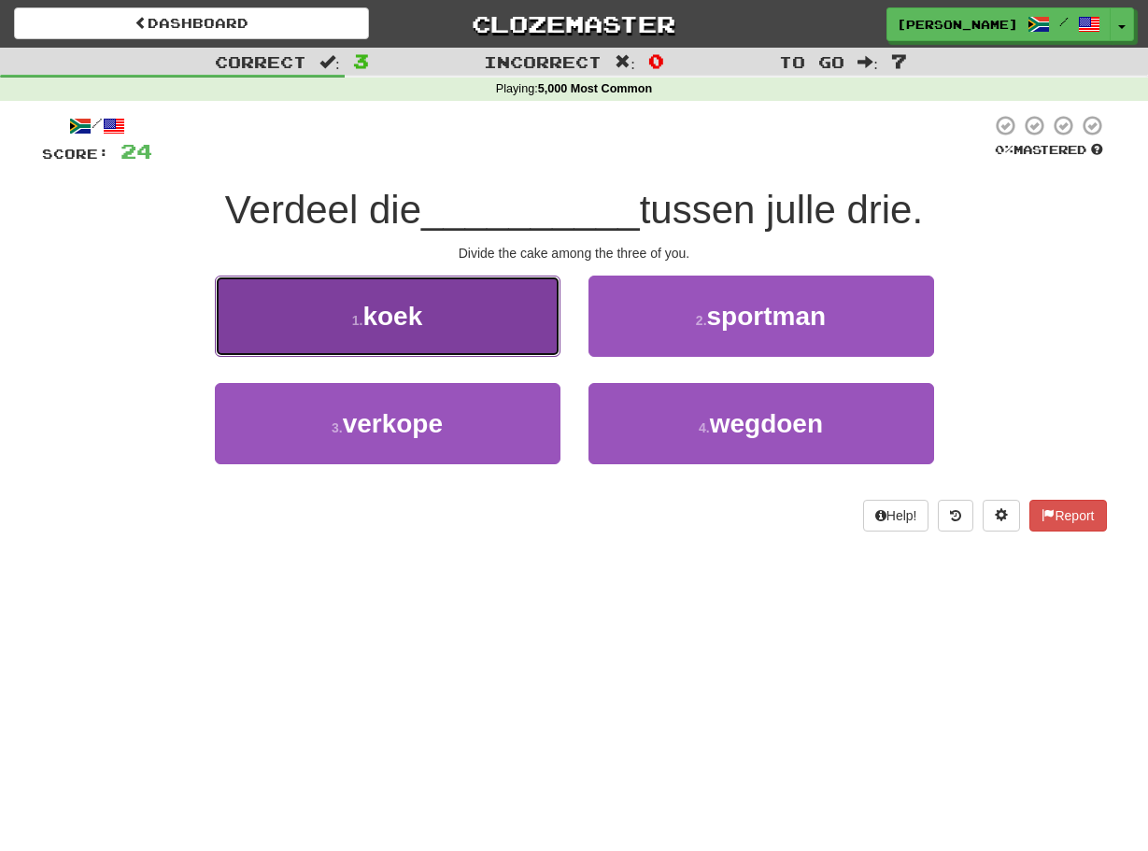
click at [557, 342] on button "1 . koek" at bounding box center [387, 315] width 345 height 81
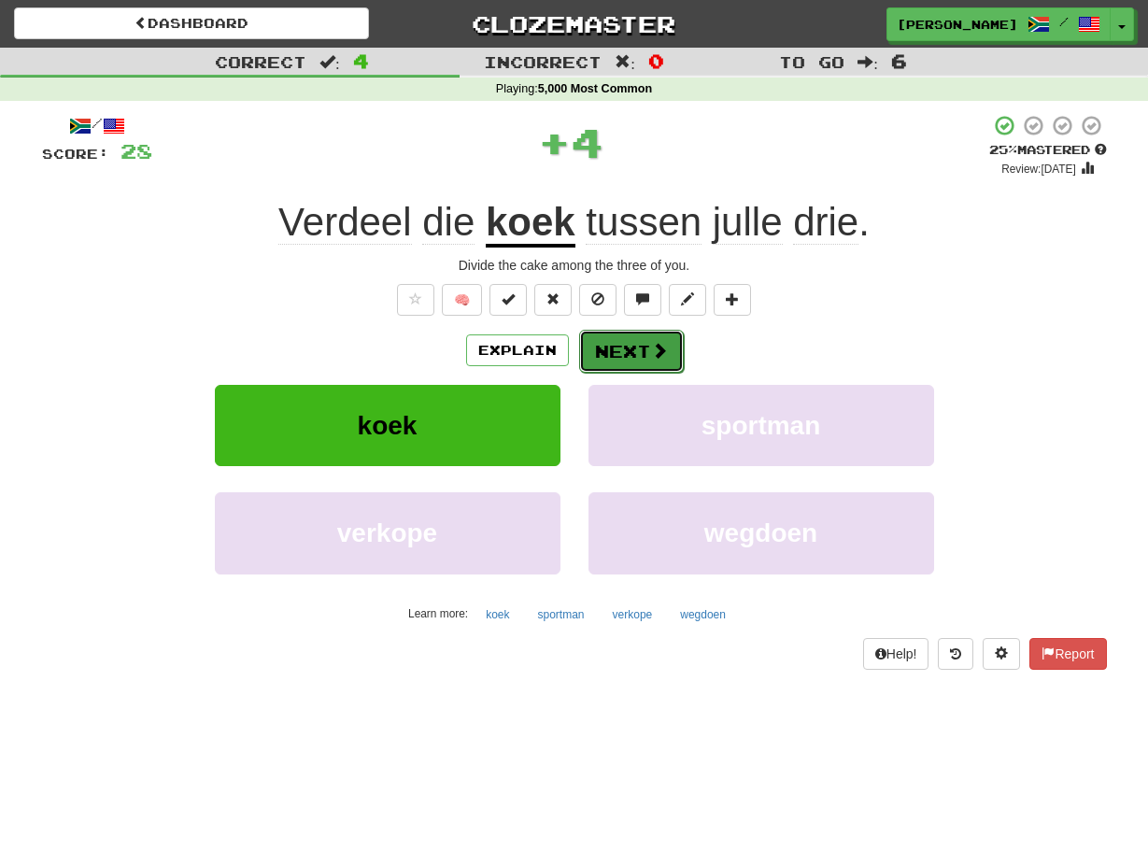
click at [610, 349] on button "Next" at bounding box center [631, 351] width 105 height 43
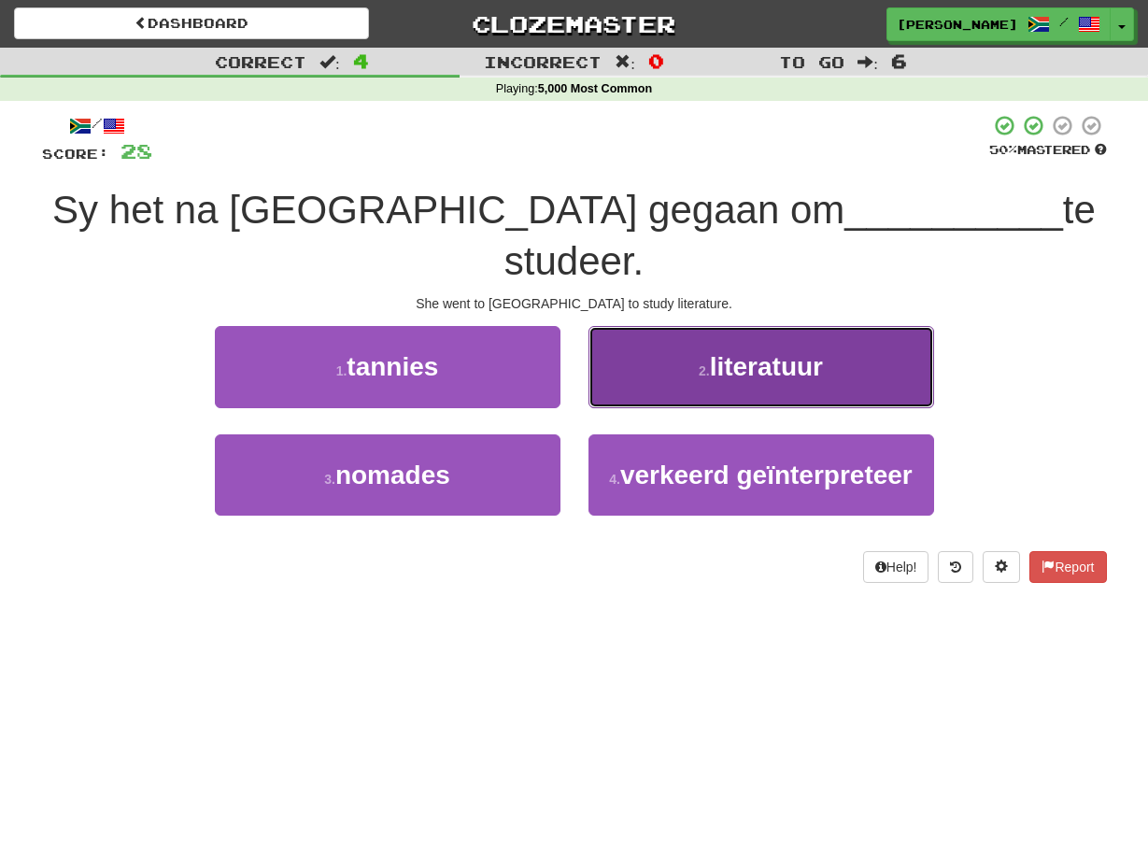
click at [594, 339] on button "2 . literatuur" at bounding box center [760, 366] width 345 height 81
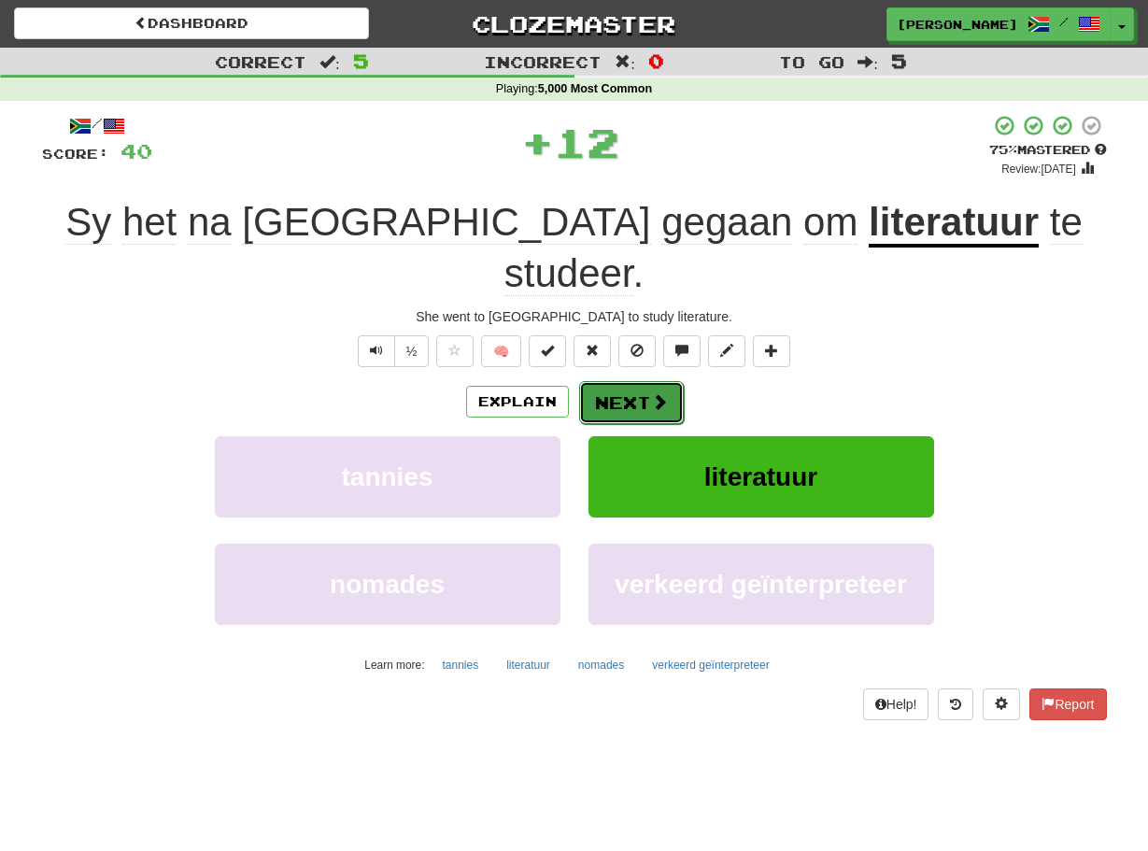
click at [594, 381] on button "Next" at bounding box center [631, 402] width 105 height 43
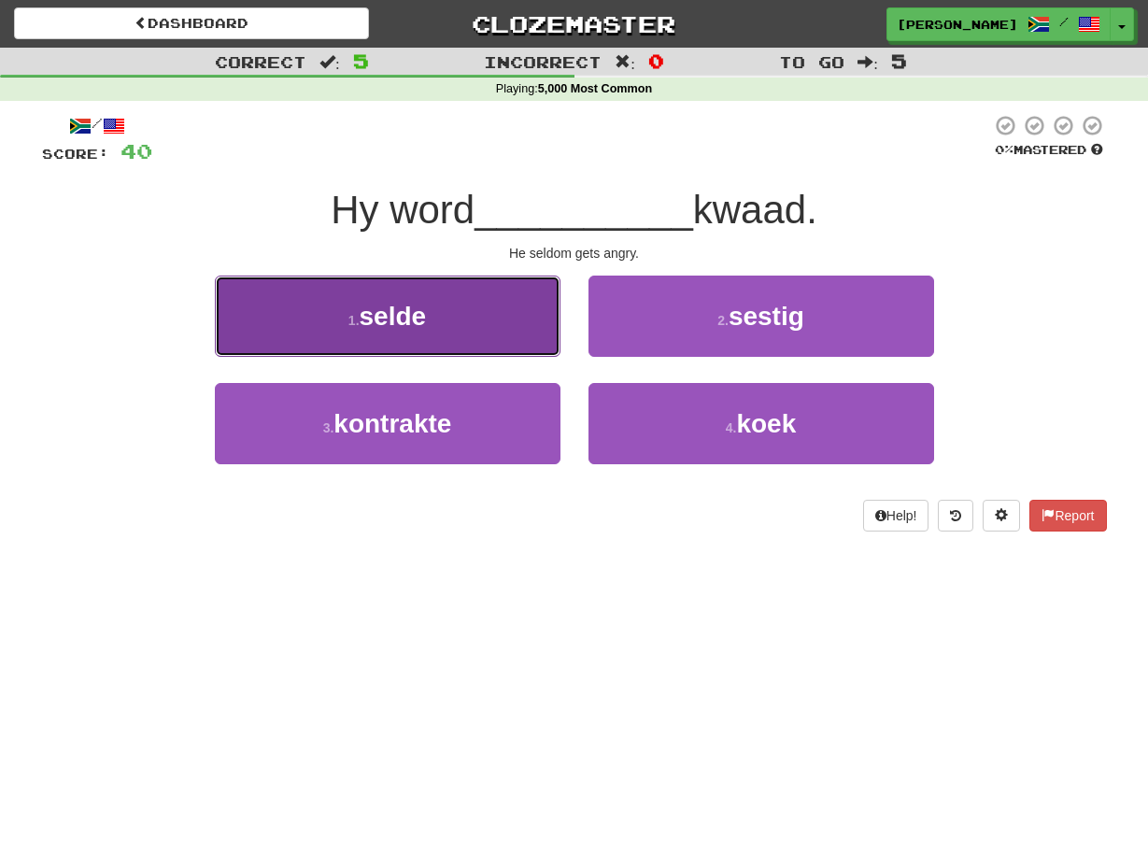
click at [539, 326] on button "1 . selde" at bounding box center [387, 315] width 345 height 81
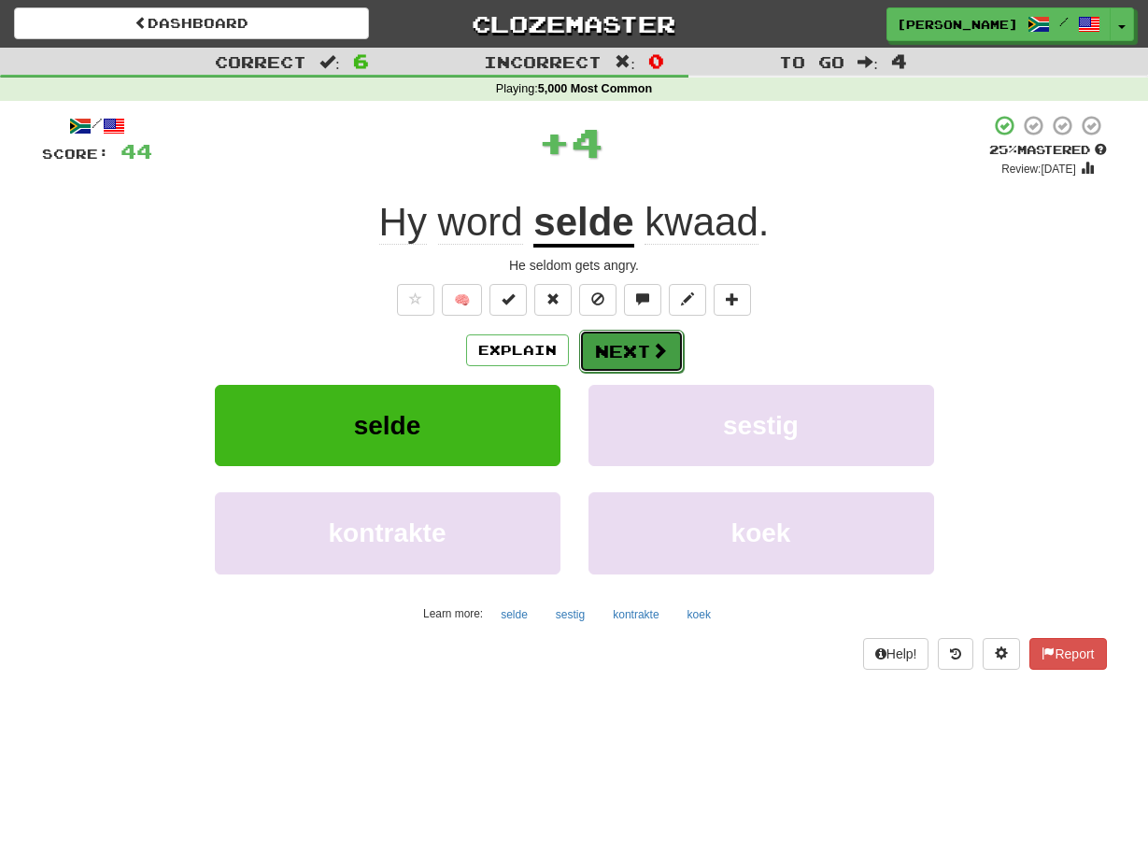
click at [595, 346] on button "Next" at bounding box center [631, 351] width 105 height 43
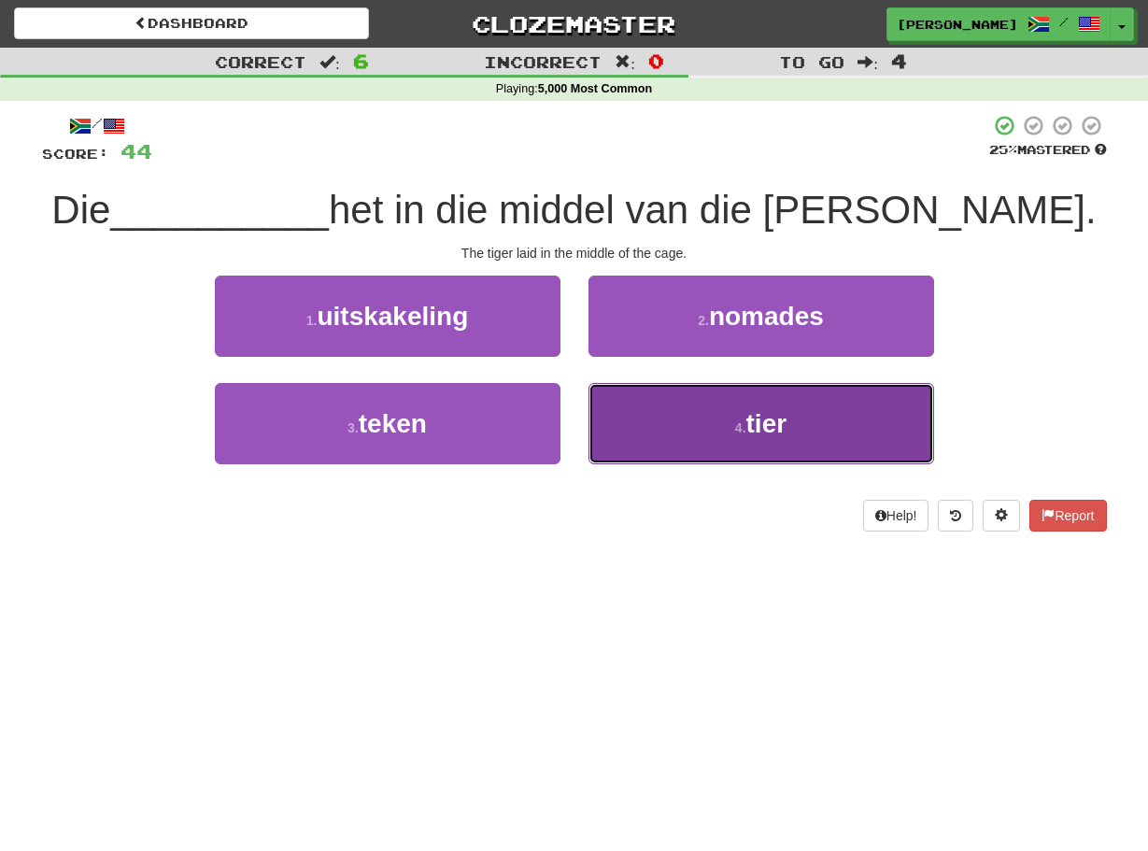
click at [614, 416] on button "4 . tier" at bounding box center [760, 423] width 345 height 81
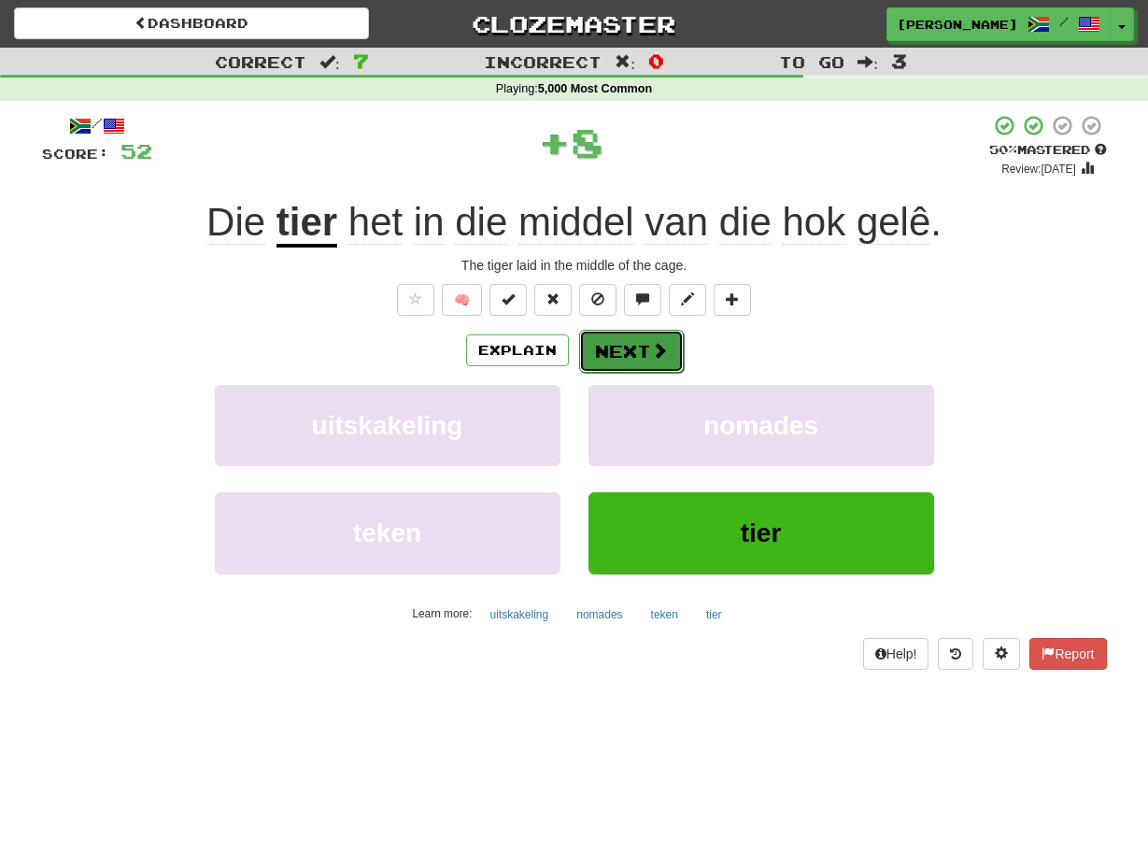
click at [585, 339] on button "Next" at bounding box center [631, 351] width 105 height 43
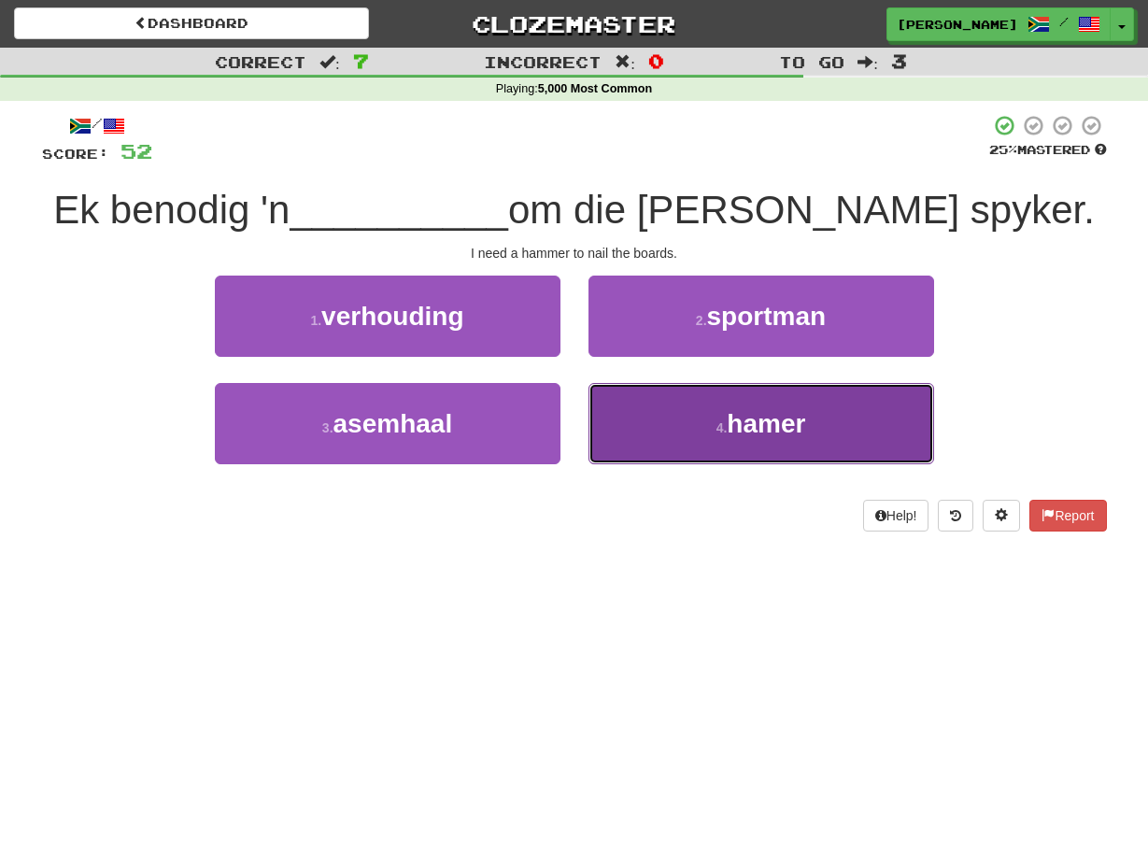
click at [613, 404] on button "4 . hamer" at bounding box center [760, 423] width 345 height 81
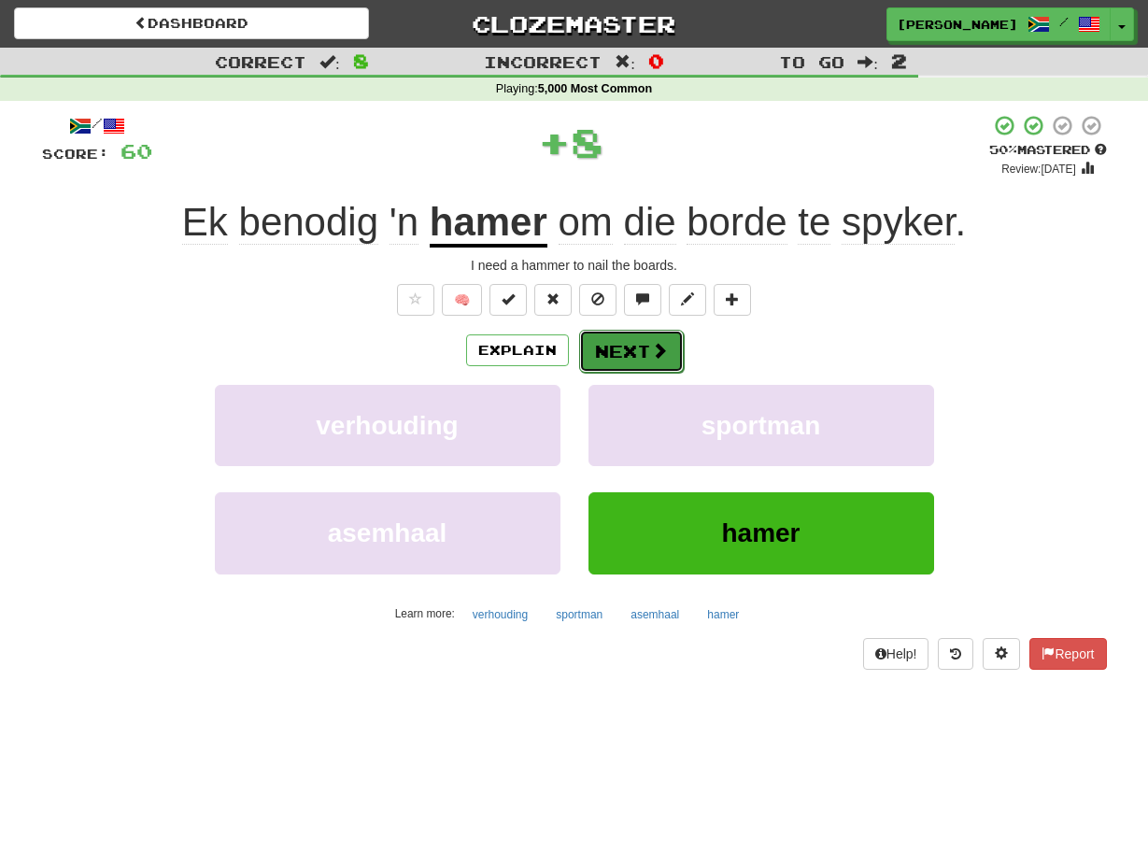
click at [582, 343] on button "Next" at bounding box center [631, 351] width 105 height 43
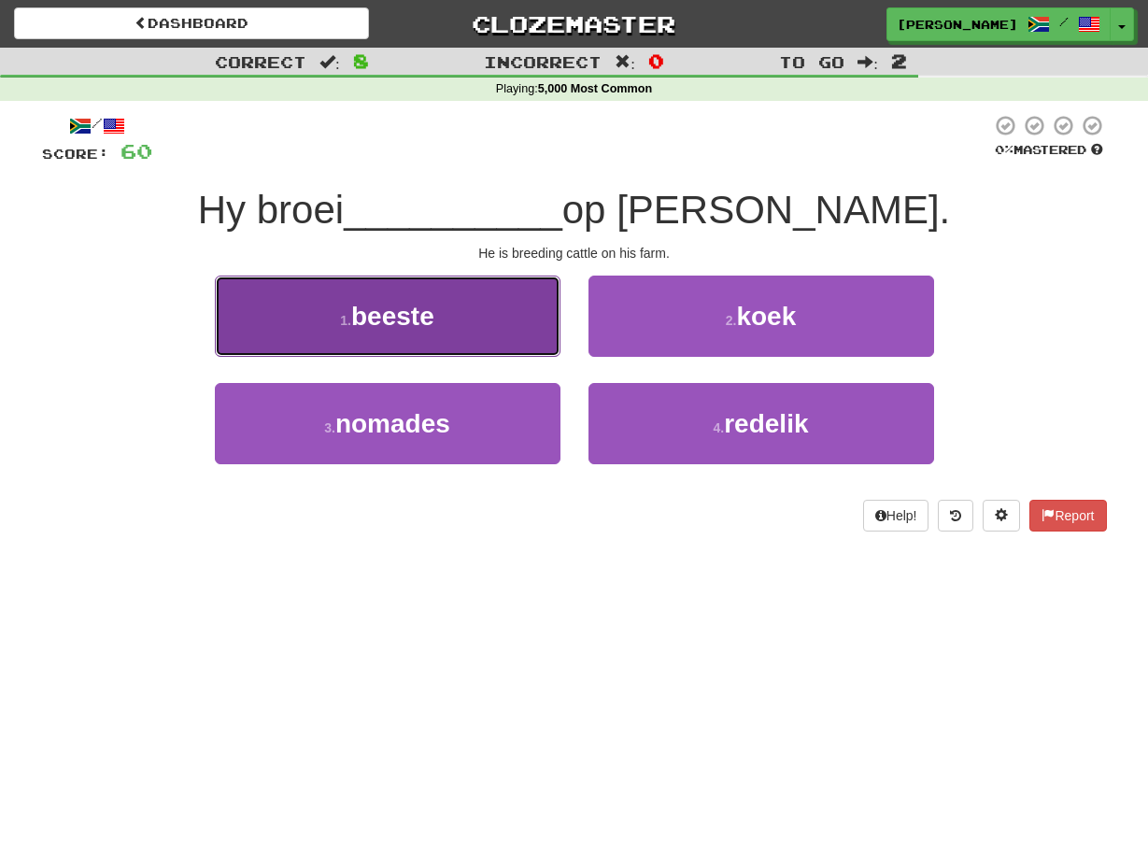
click at [543, 337] on button "1 . beeste" at bounding box center [387, 315] width 345 height 81
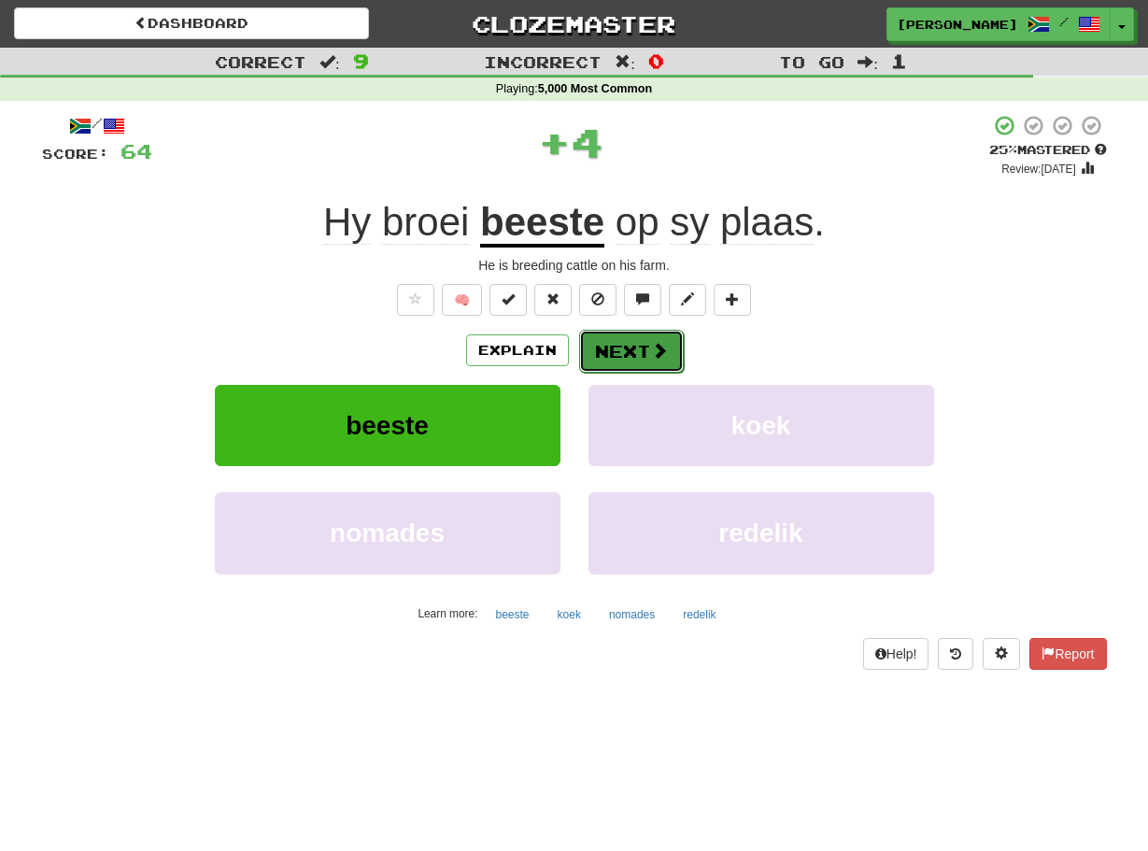
click at [586, 348] on button "Next" at bounding box center [631, 351] width 105 height 43
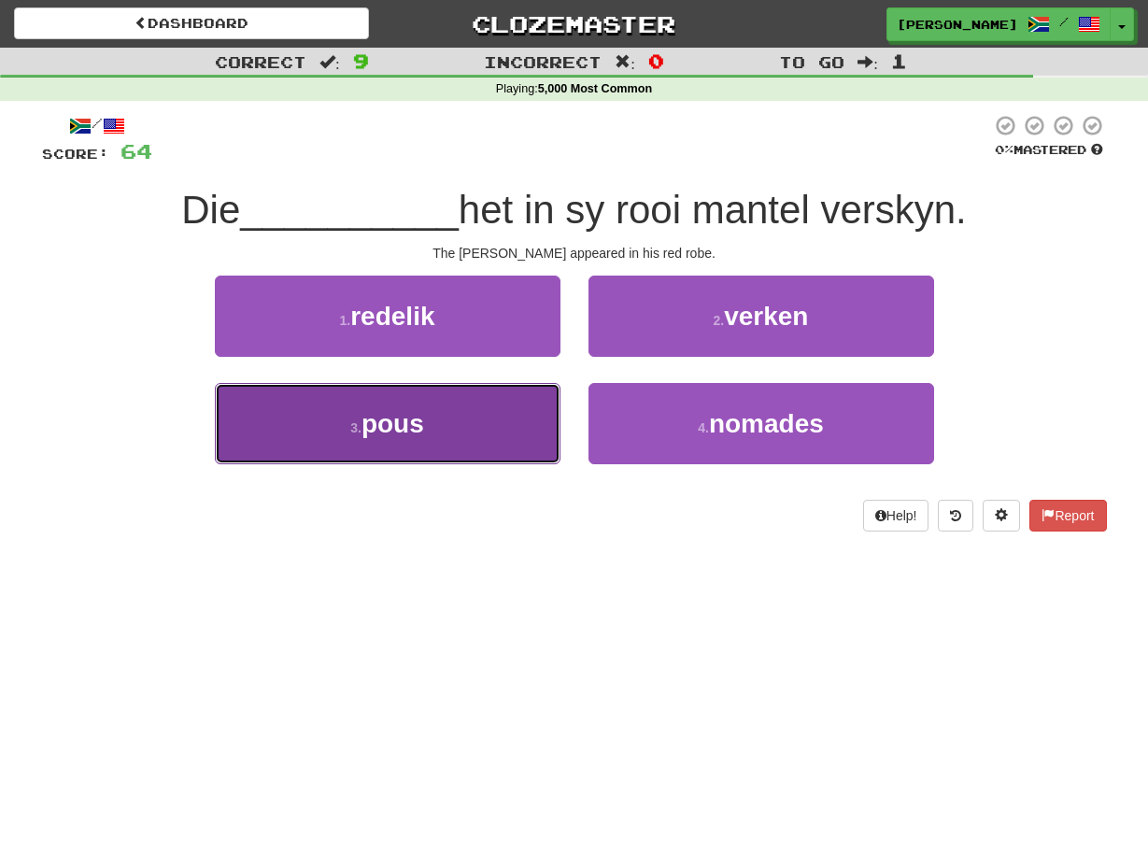
click at [554, 410] on button "3 . pous" at bounding box center [387, 423] width 345 height 81
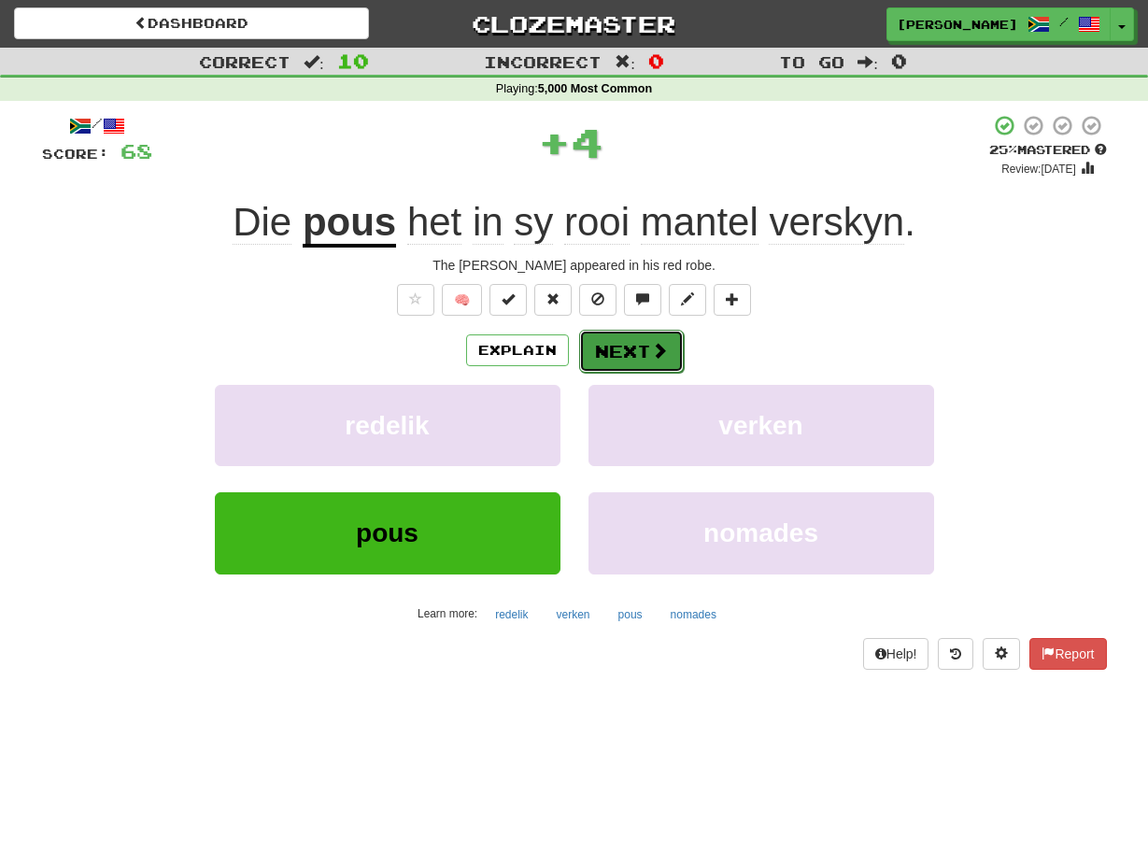
click at [599, 352] on button "Next" at bounding box center [631, 351] width 105 height 43
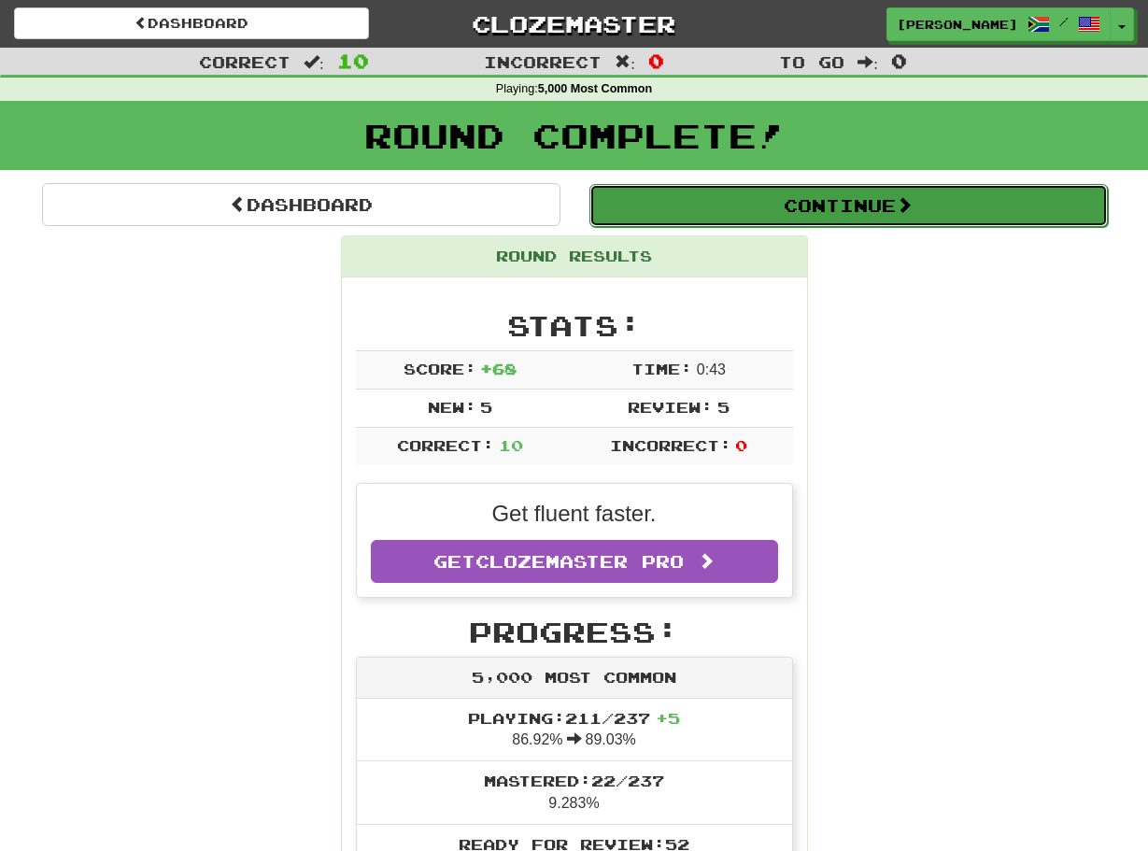
click at [836, 222] on button "Continue" at bounding box center [848, 205] width 518 height 43
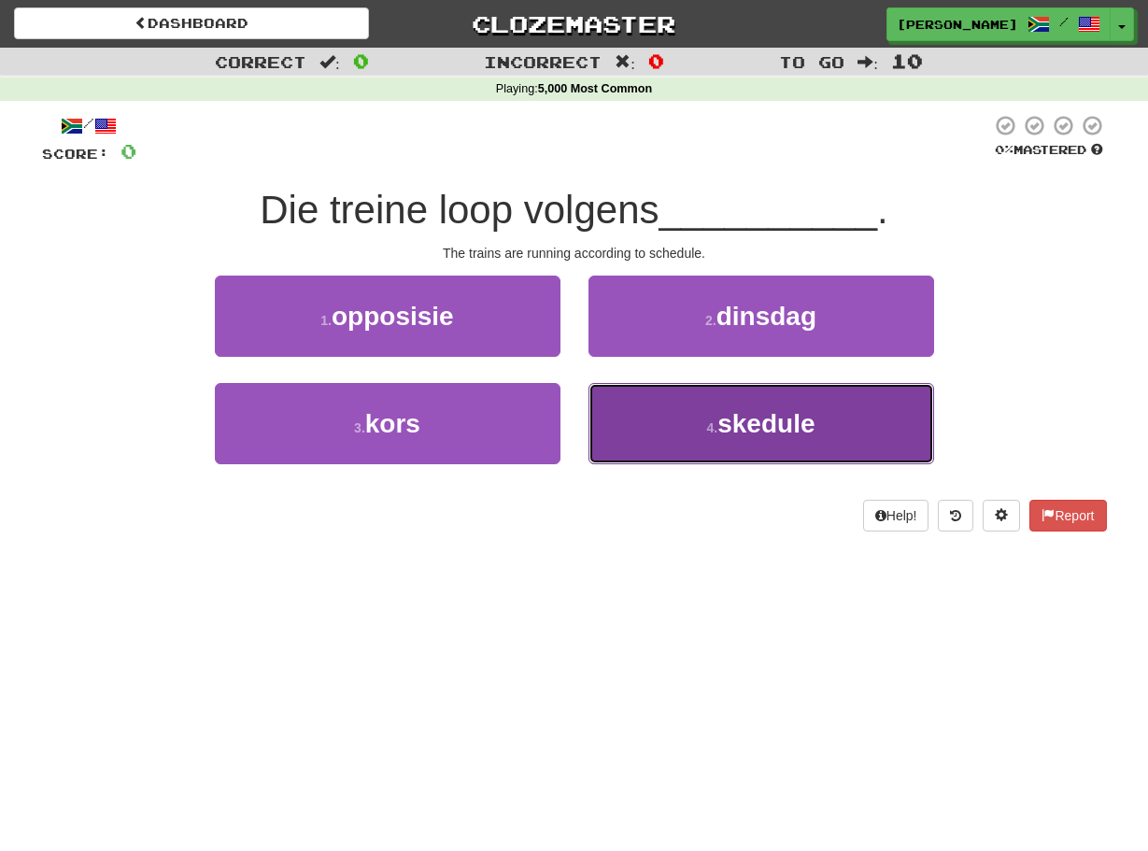
click at [595, 423] on button "4 . skedule" at bounding box center [760, 423] width 345 height 81
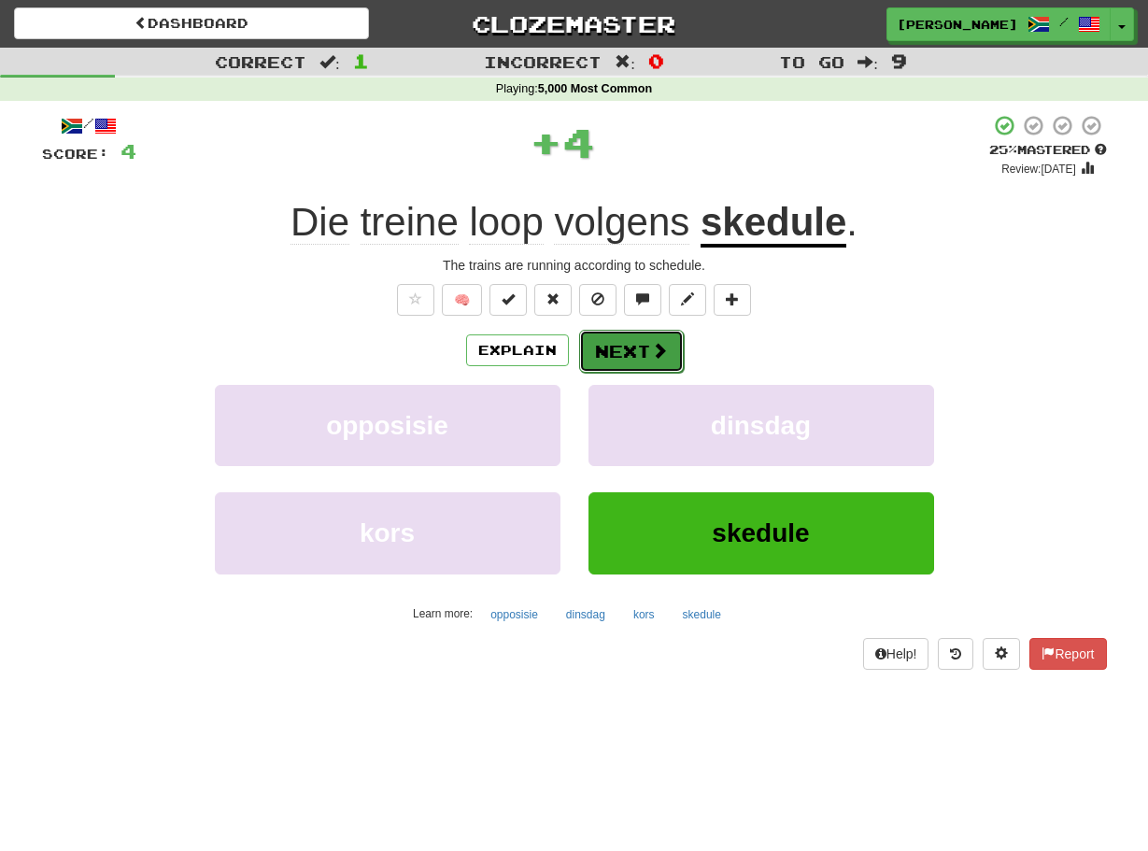
click at [585, 359] on button "Next" at bounding box center [631, 351] width 105 height 43
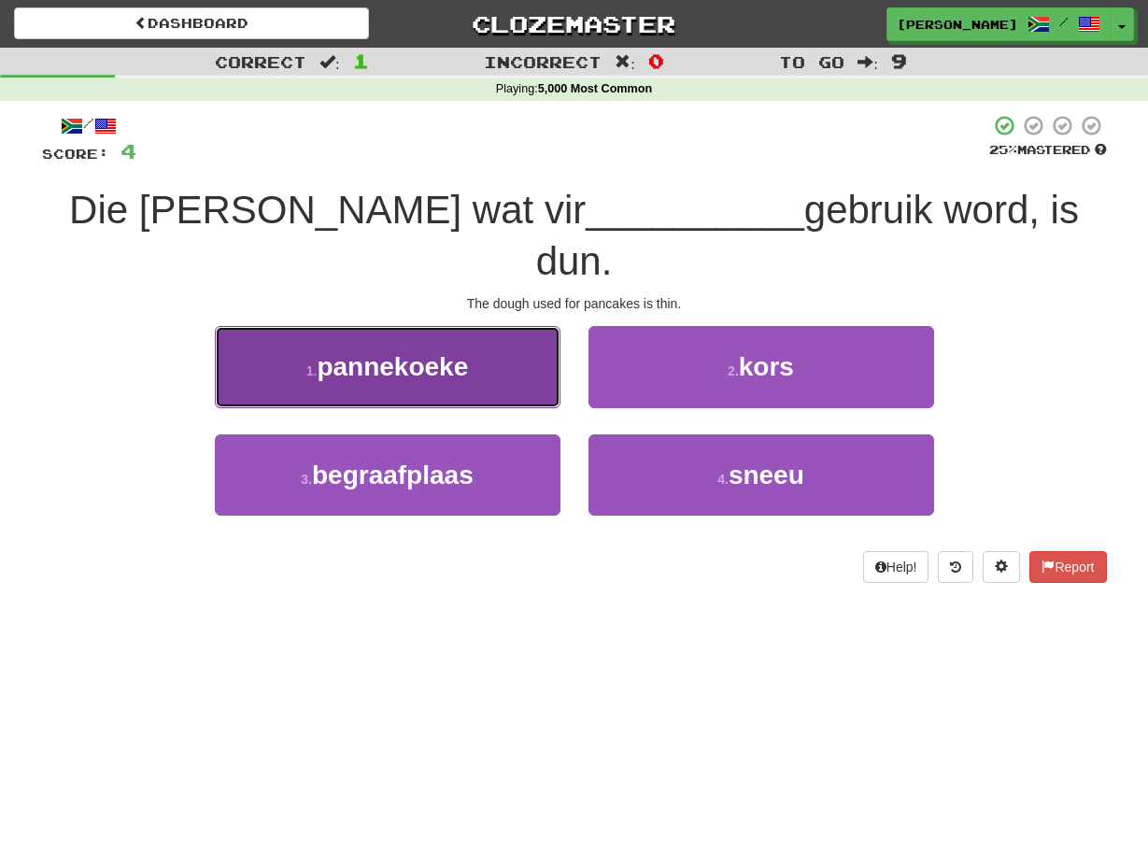
click at [541, 344] on button "1 . pannekoeke" at bounding box center [387, 366] width 345 height 81
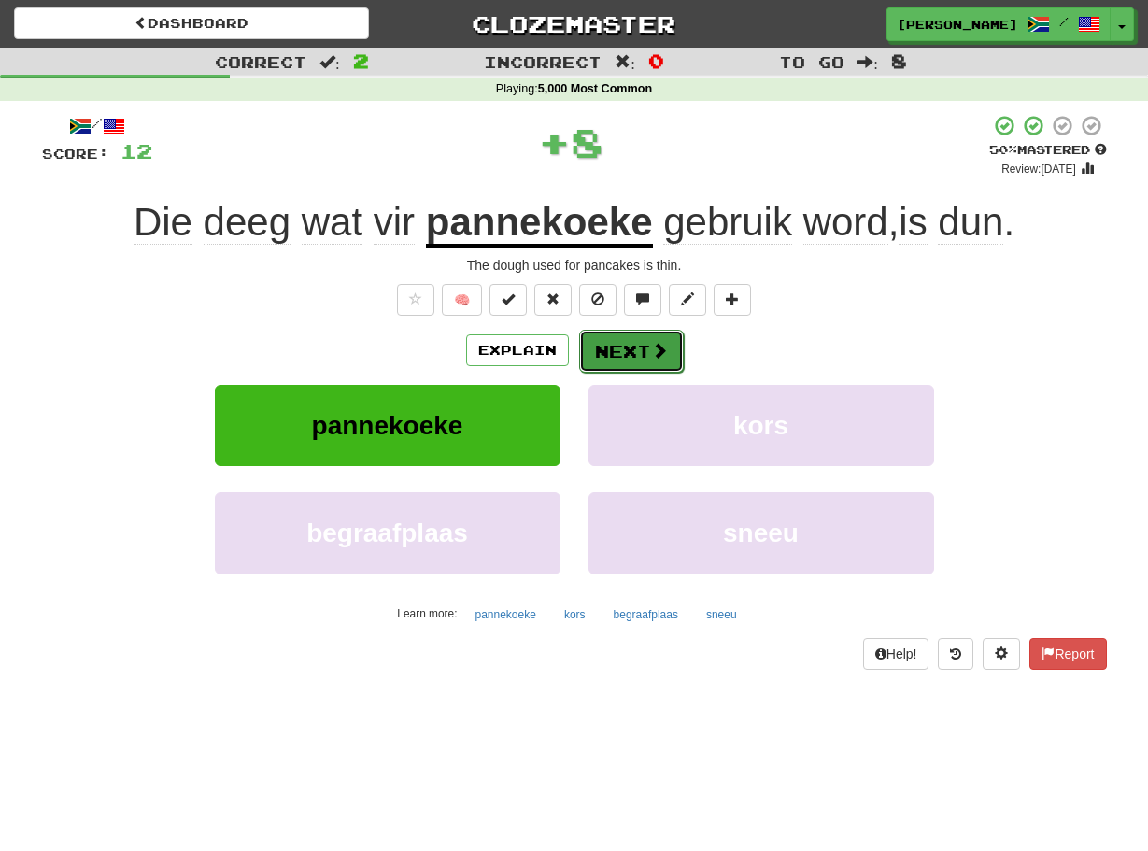
click at [606, 342] on button "Next" at bounding box center [631, 351] width 105 height 43
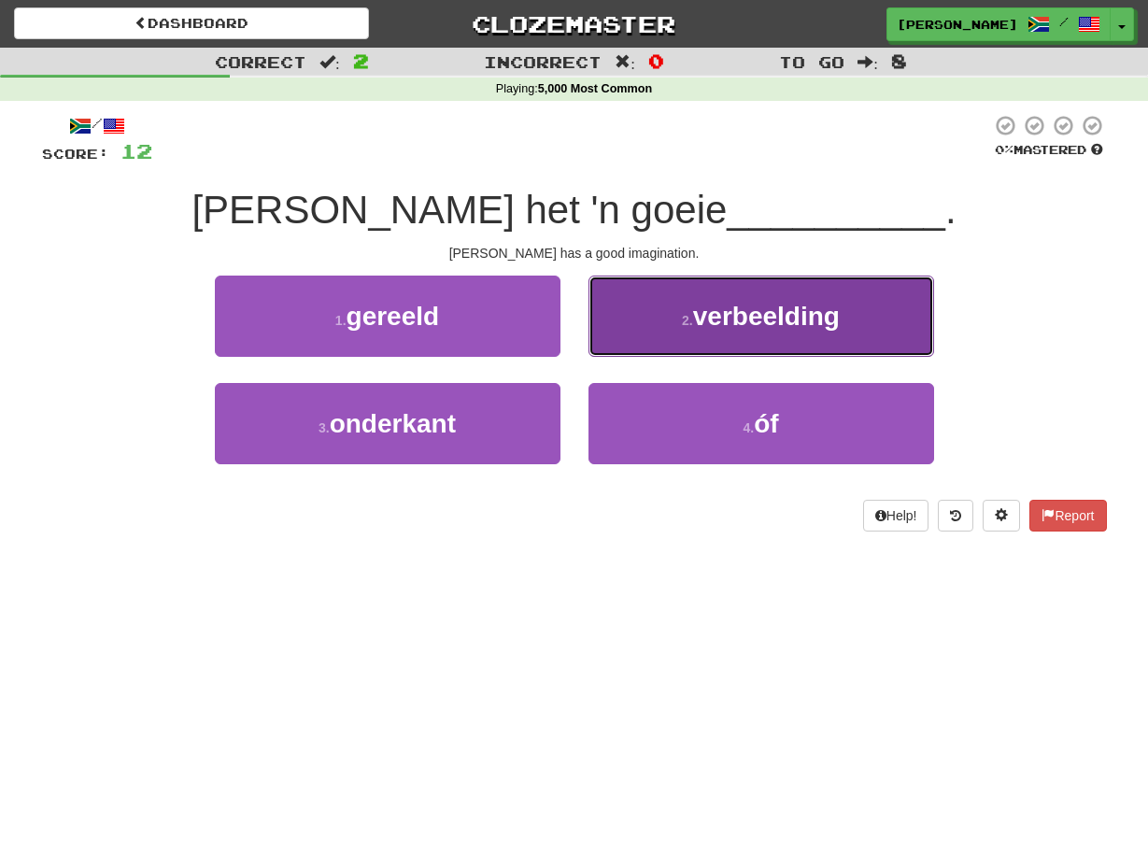
click at [605, 335] on button "2 . verbeelding" at bounding box center [760, 315] width 345 height 81
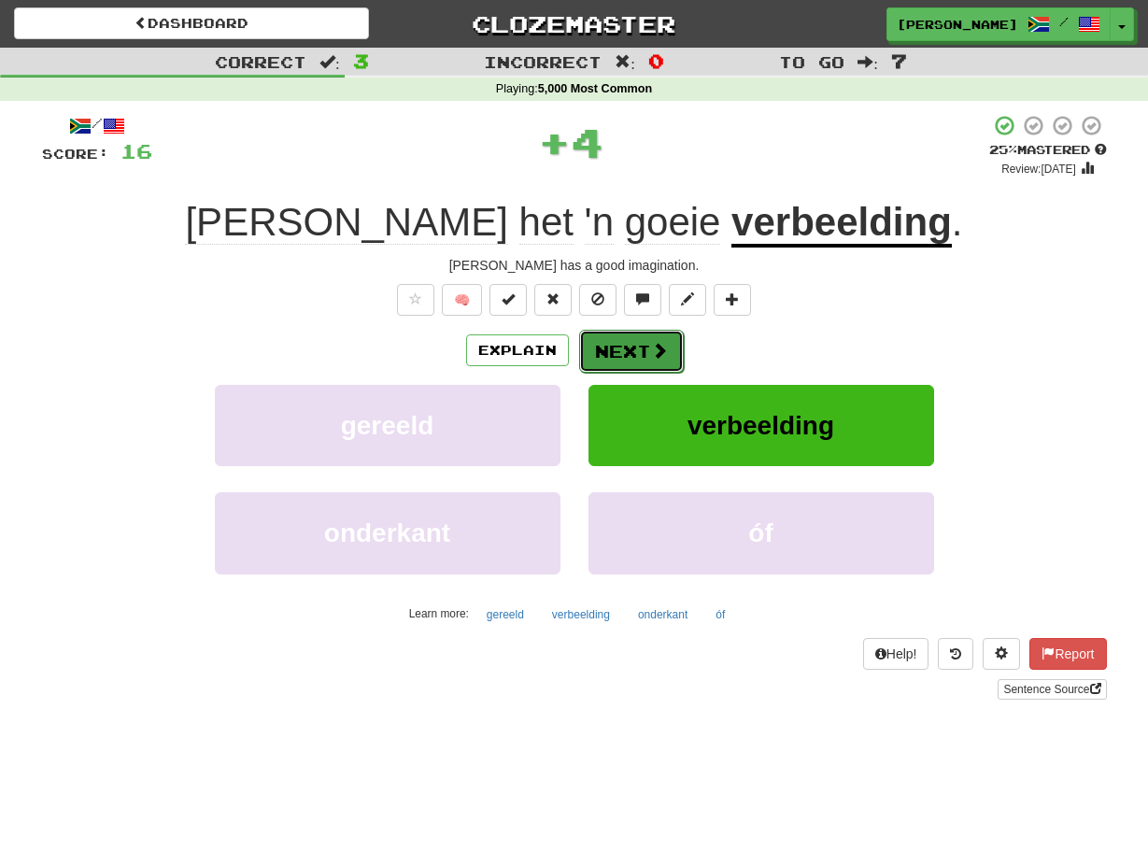
click at [590, 342] on button "Next" at bounding box center [631, 351] width 105 height 43
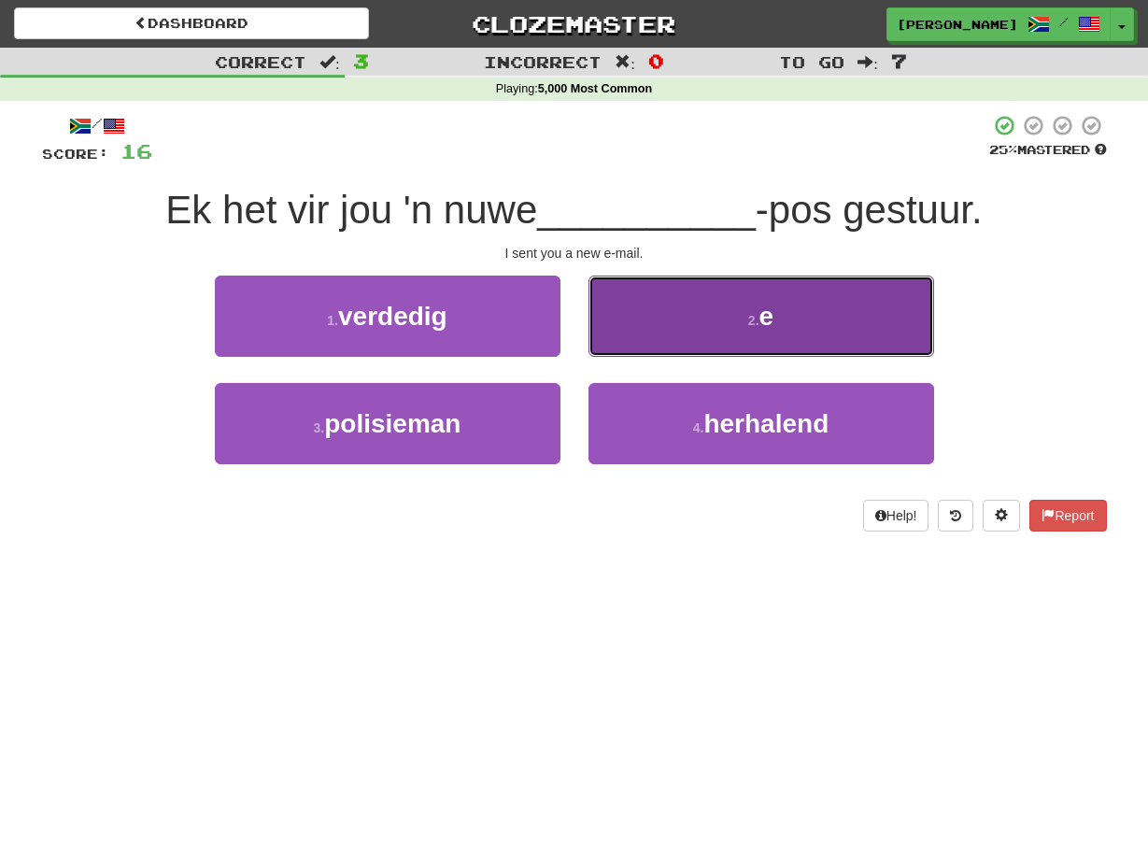
click at [626, 318] on button "2 . e" at bounding box center [760, 315] width 345 height 81
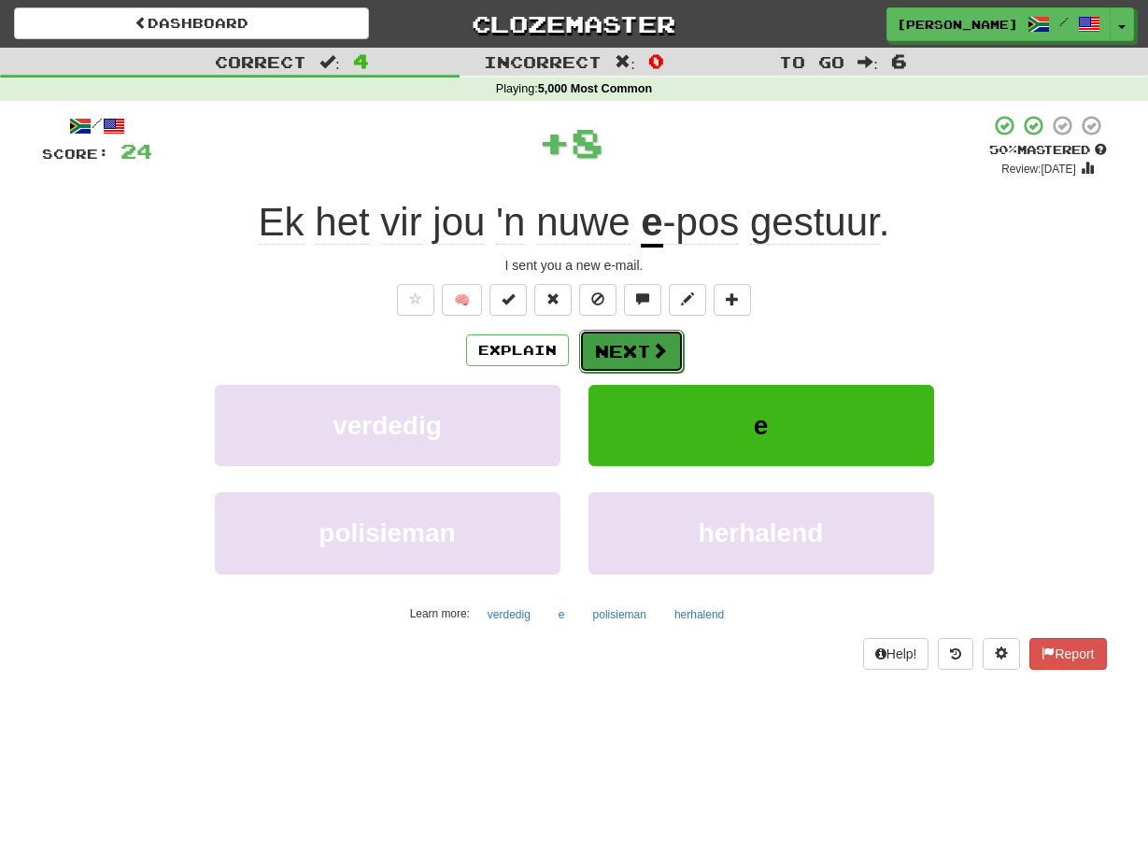
click at [603, 358] on button "Next" at bounding box center [631, 351] width 105 height 43
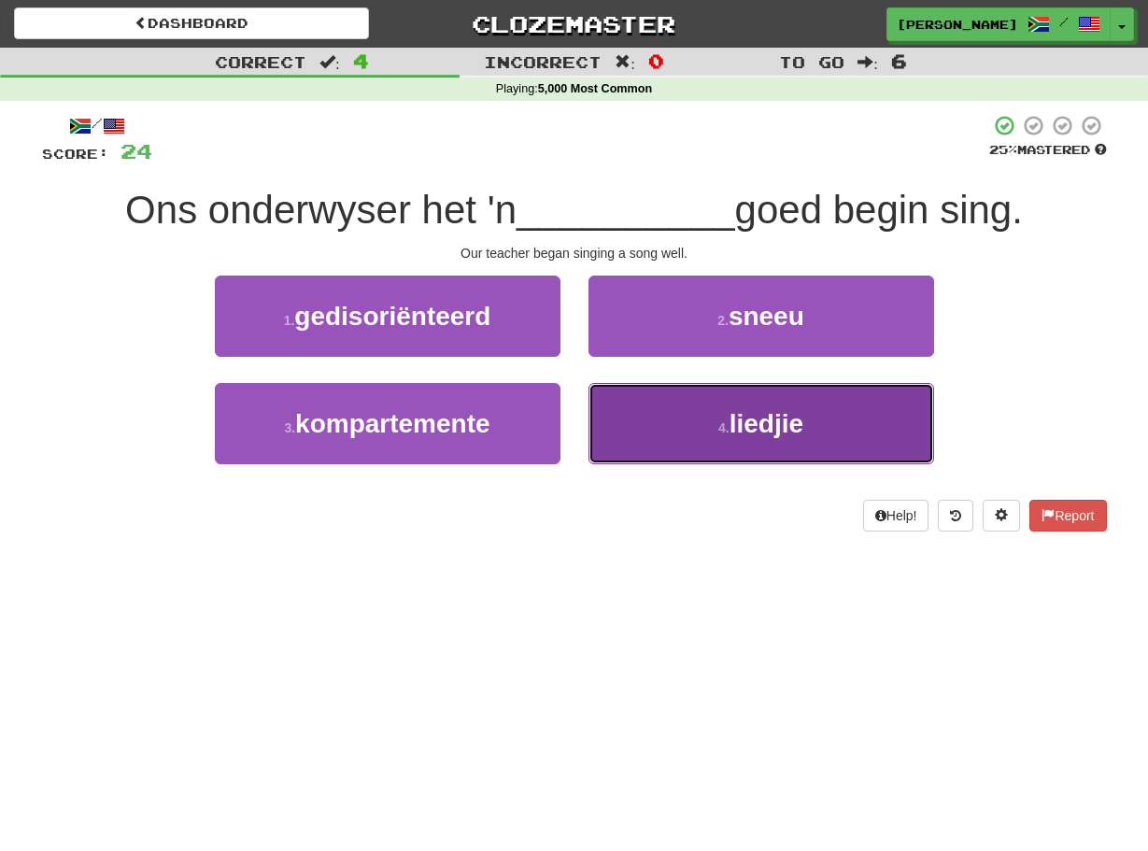
click at [613, 415] on button "4 . liedjie" at bounding box center [760, 423] width 345 height 81
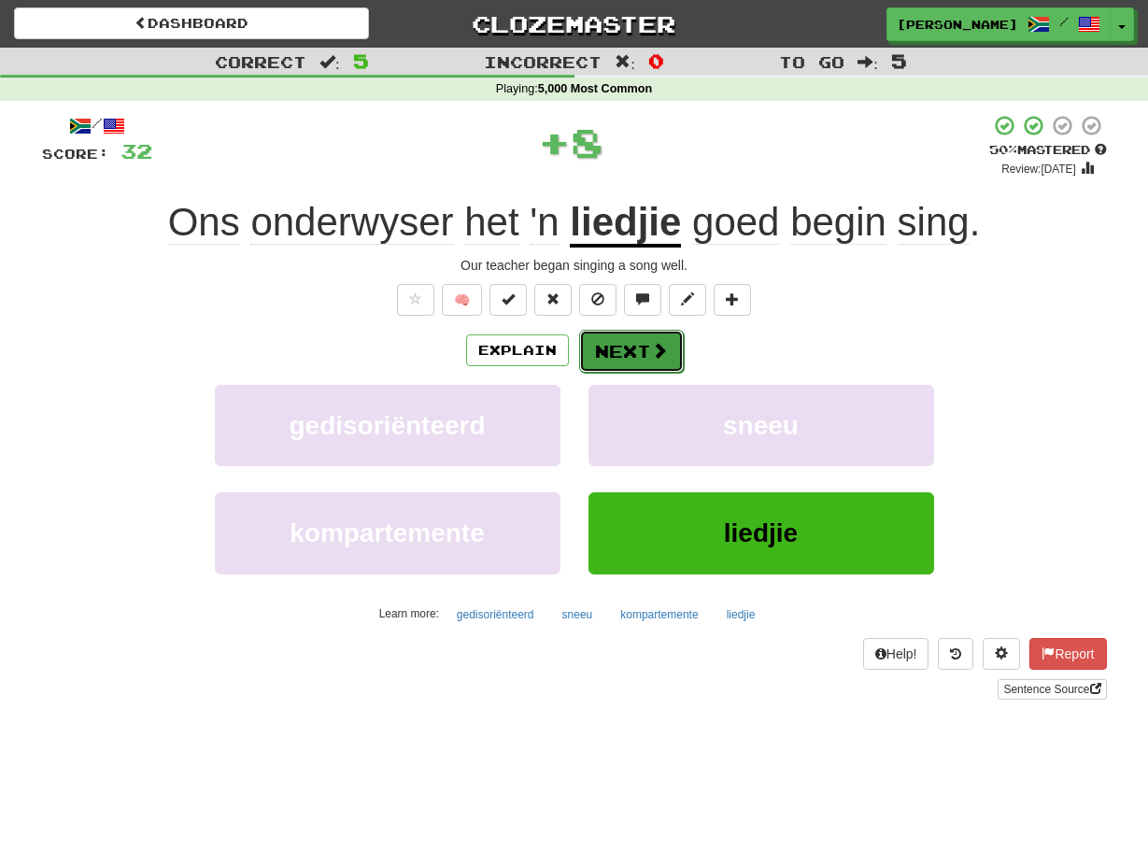
click at [594, 349] on button "Next" at bounding box center [631, 351] width 105 height 43
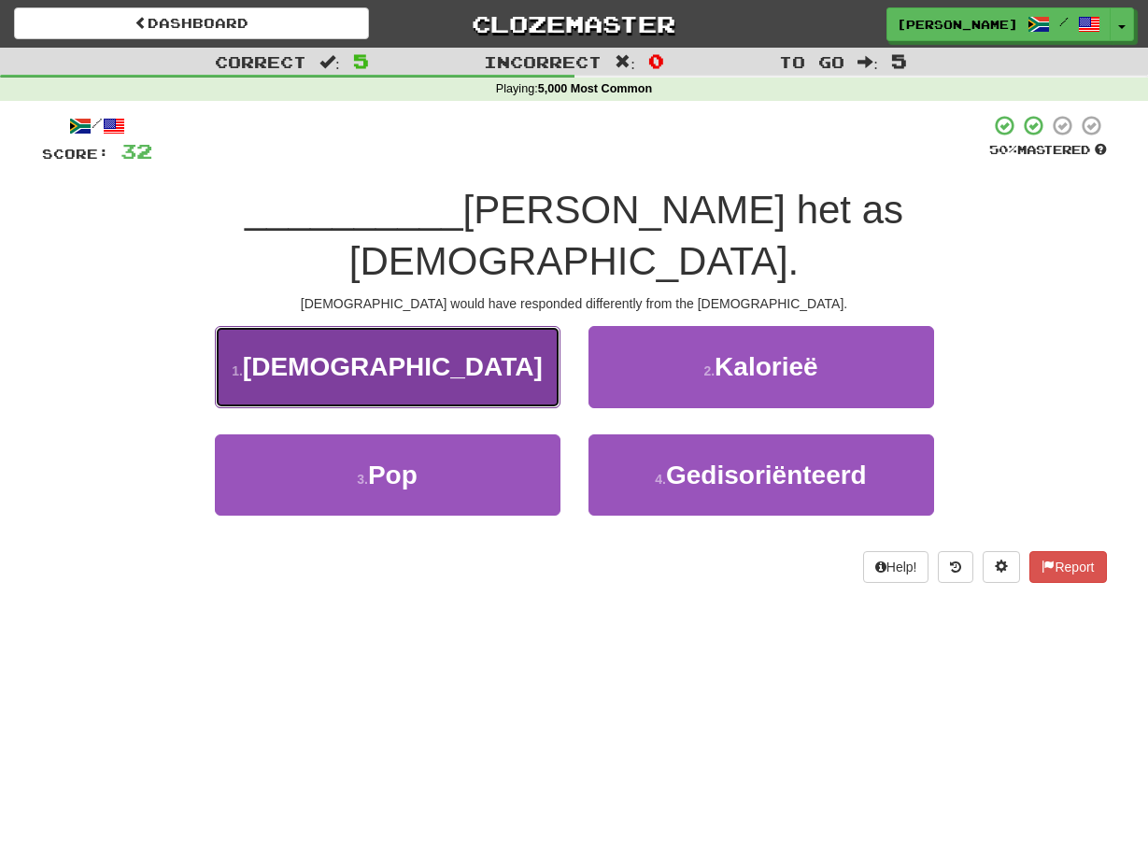
click at [537, 334] on button "1 . Amerikaners" at bounding box center [387, 366] width 345 height 81
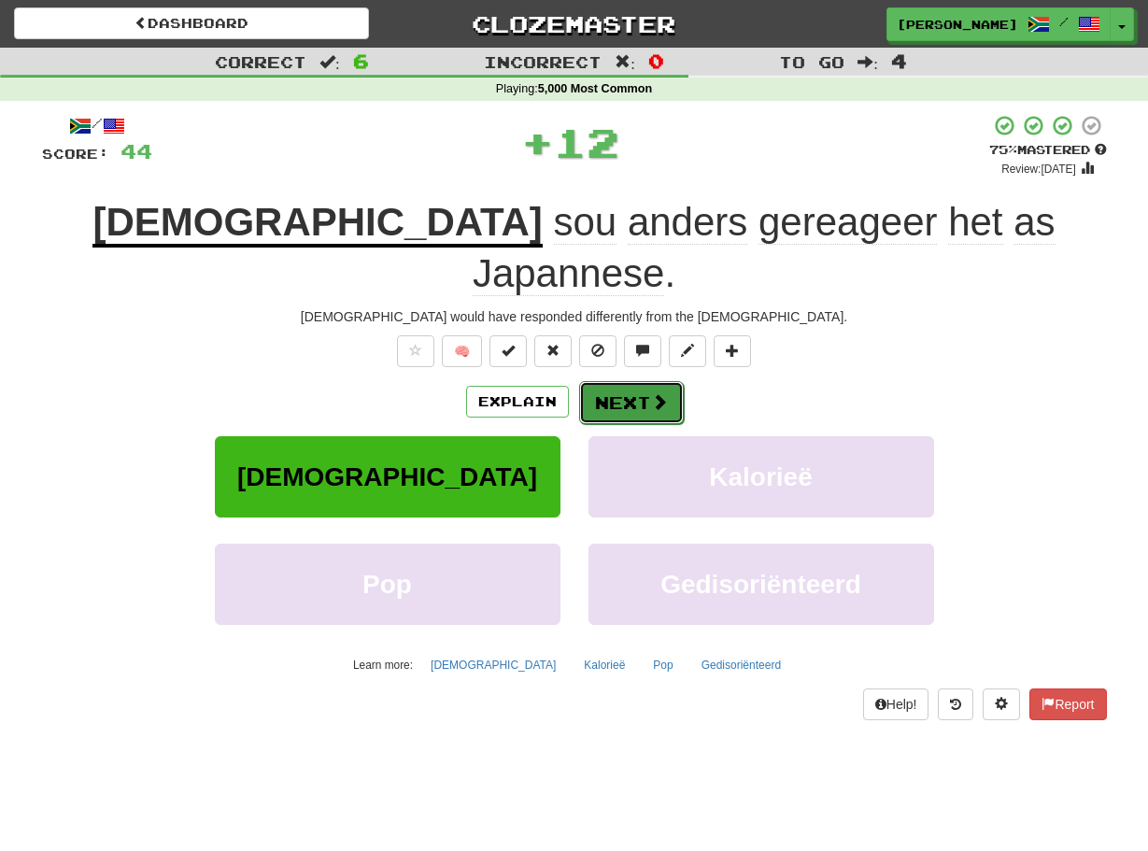
click at [592, 381] on button "Next" at bounding box center [631, 402] width 105 height 43
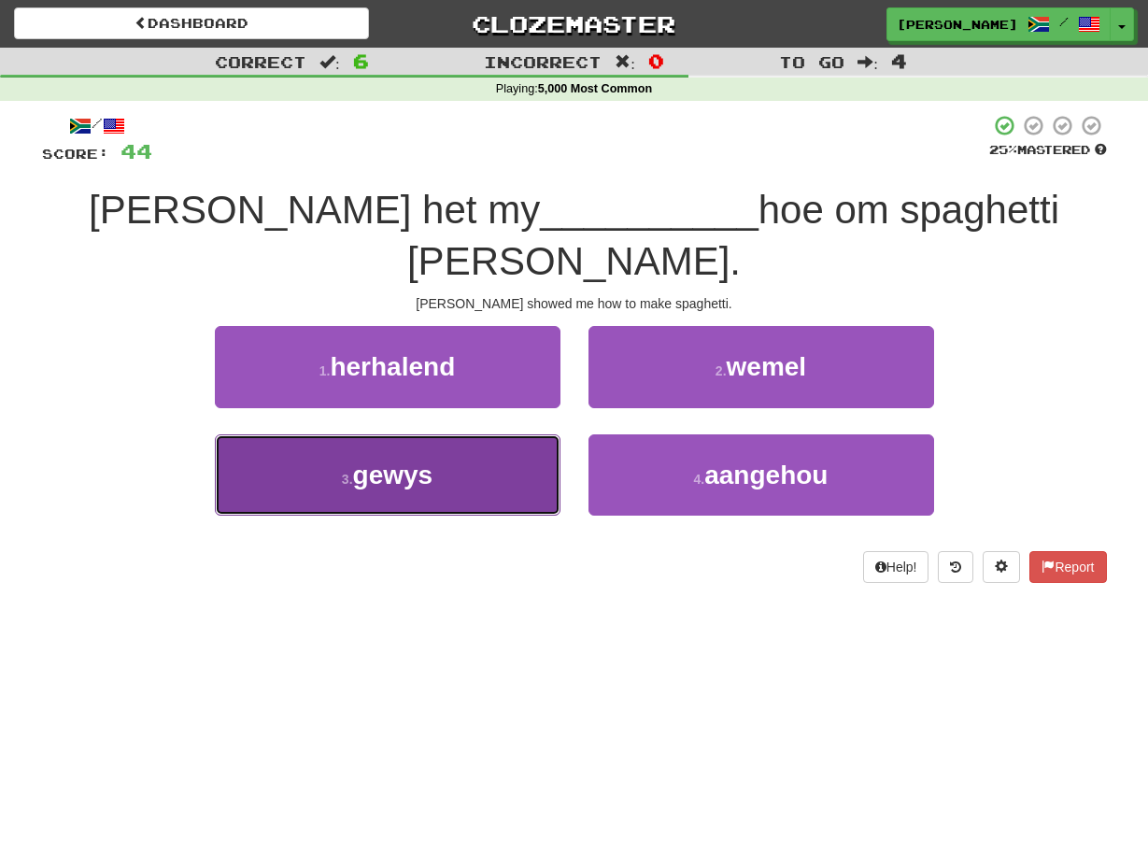
click at [554, 434] on button "3 . gewys" at bounding box center [387, 474] width 345 height 81
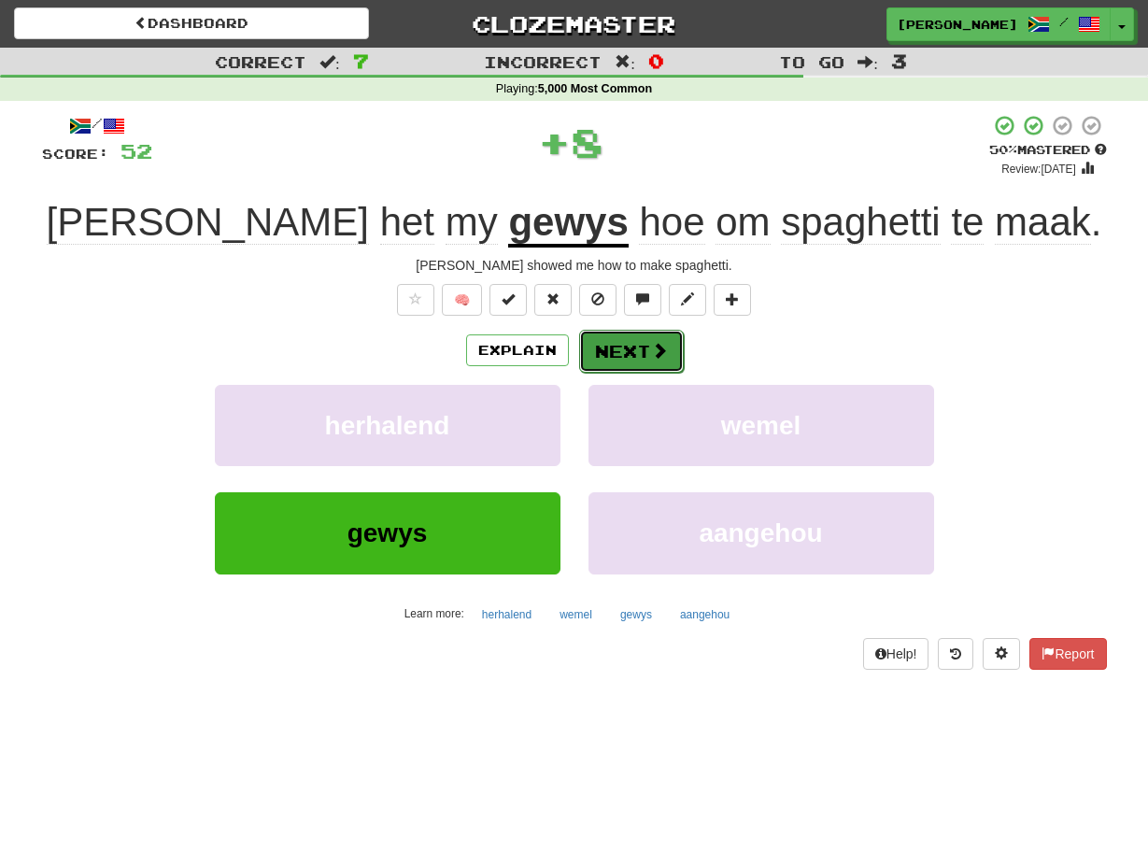
click at [586, 345] on button "Next" at bounding box center [631, 351] width 105 height 43
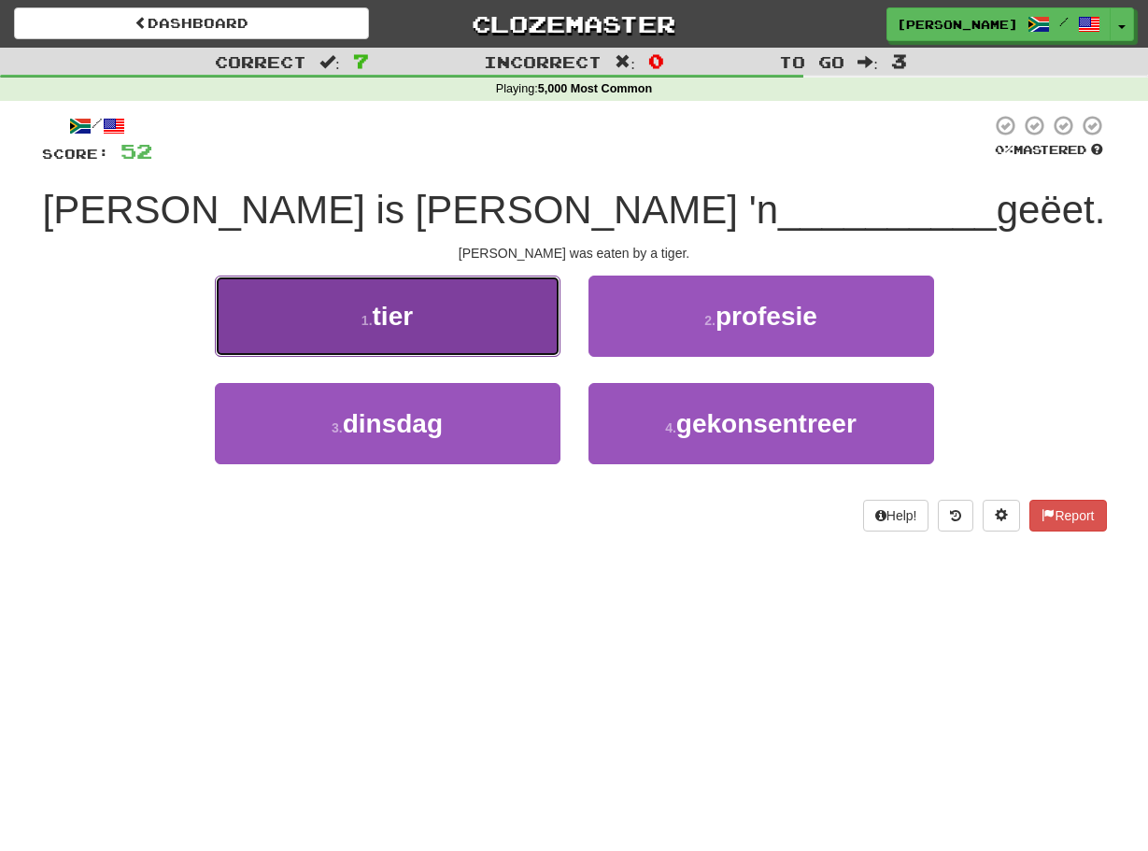
click at [541, 332] on button "1 . tier" at bounding box center [387, 315] width 345 height 81
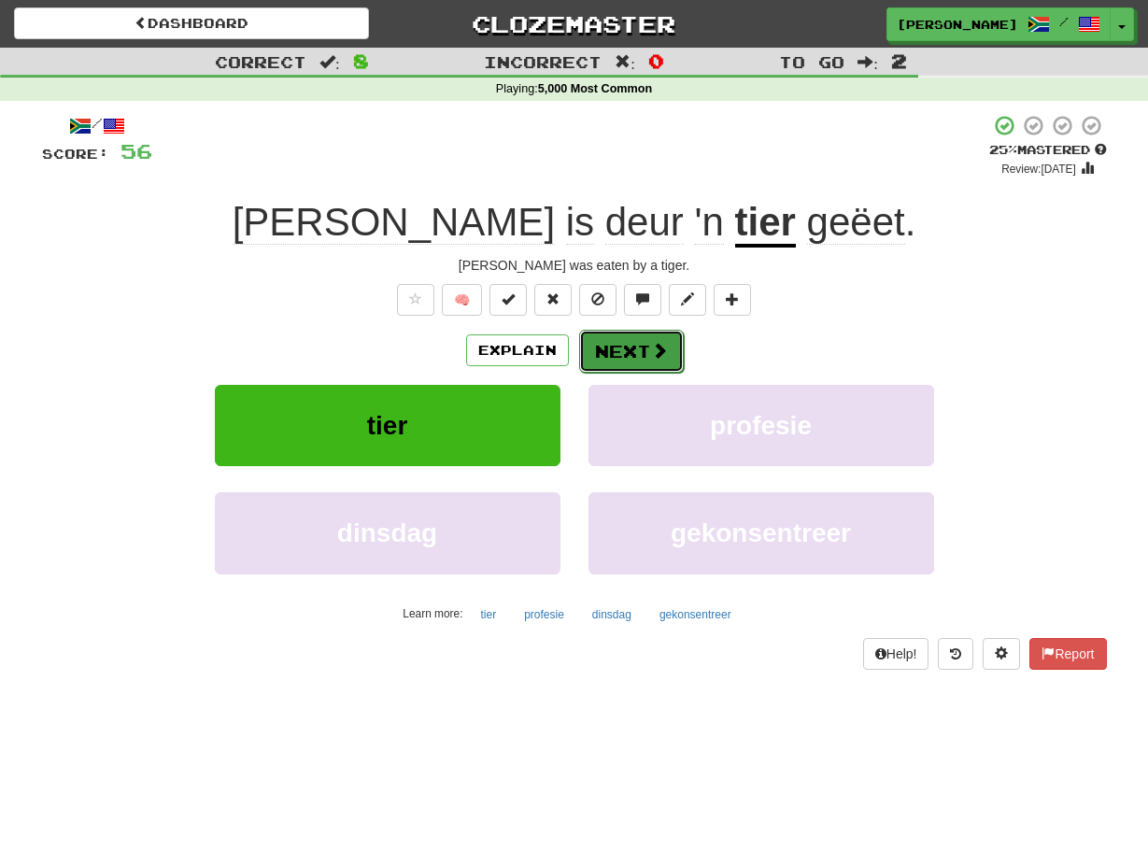
click at [599, 359] on button "Next" at bounding box center [631, 351] width 105 height 43
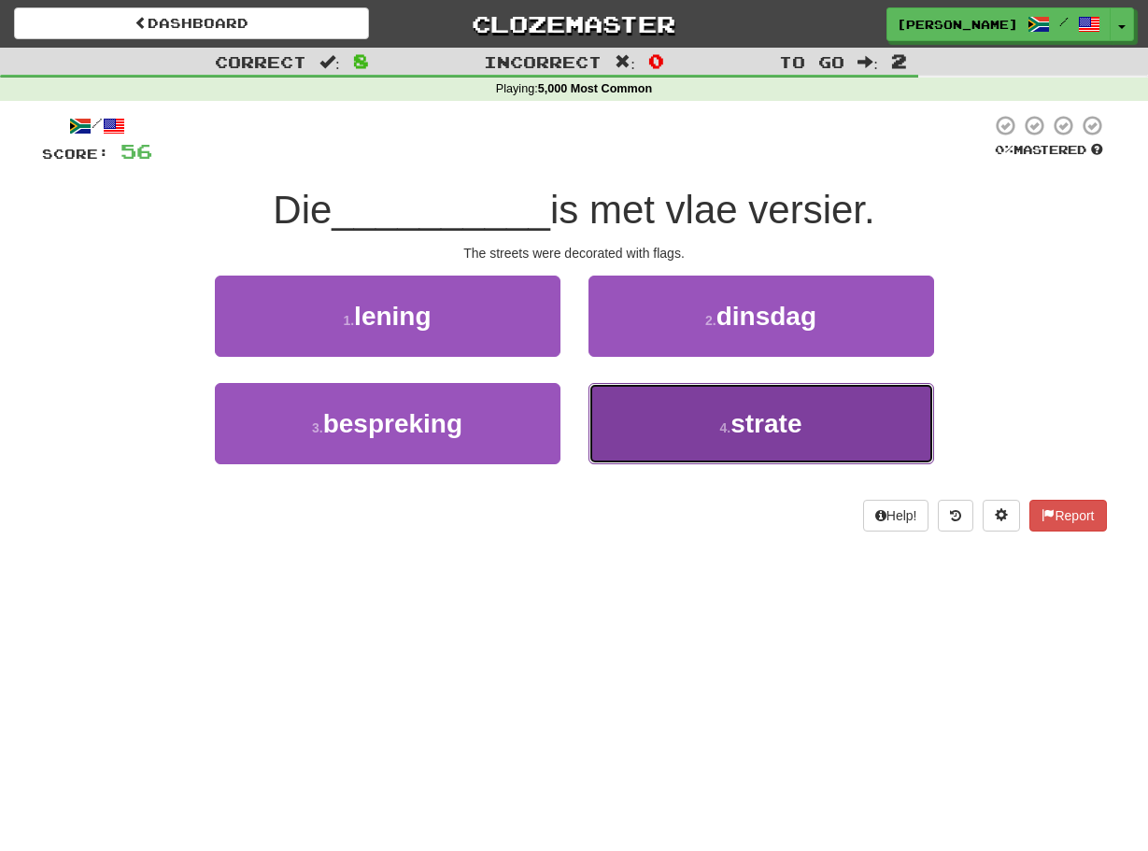
click at [608, 421] on button "4 . strate" at bounding box center [760, 423] width 345 height 81
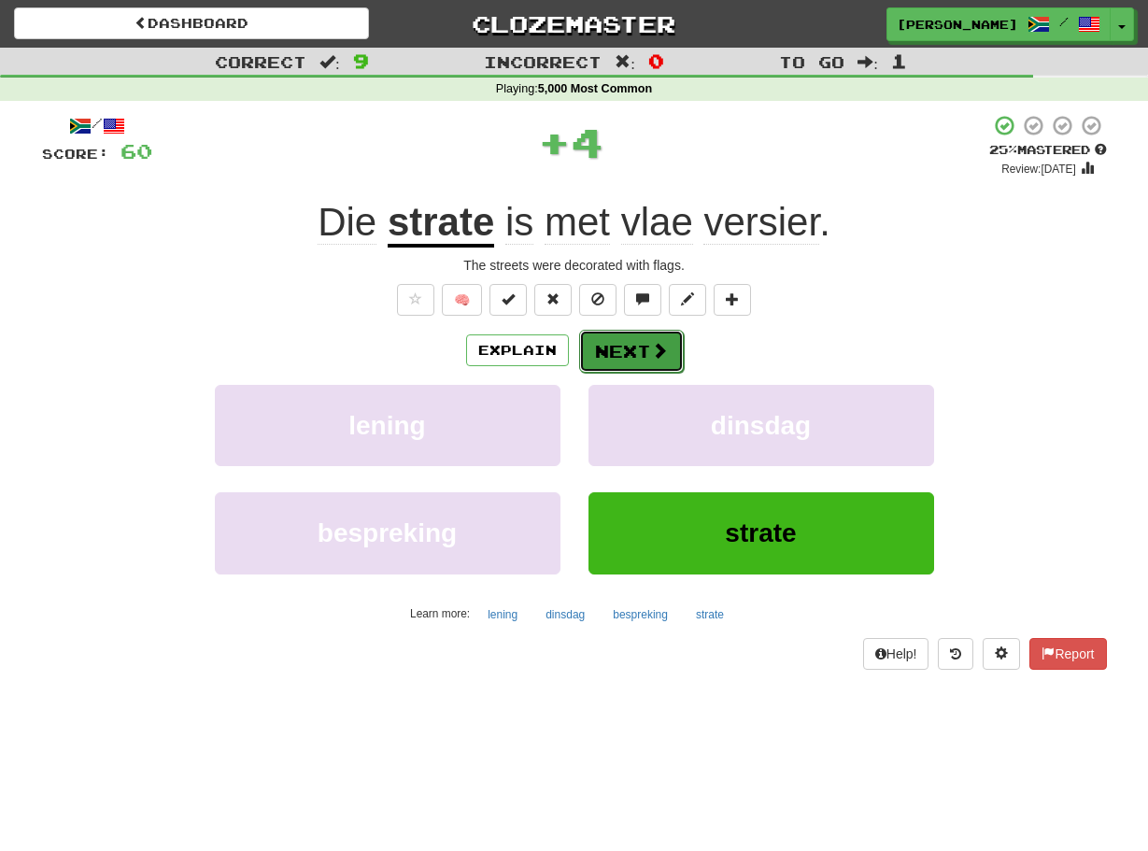
click at [589, 354] on button "Next" at bounding box center [631, 351] width 105 height 43
